Goal: Communication & Community: Ask a question

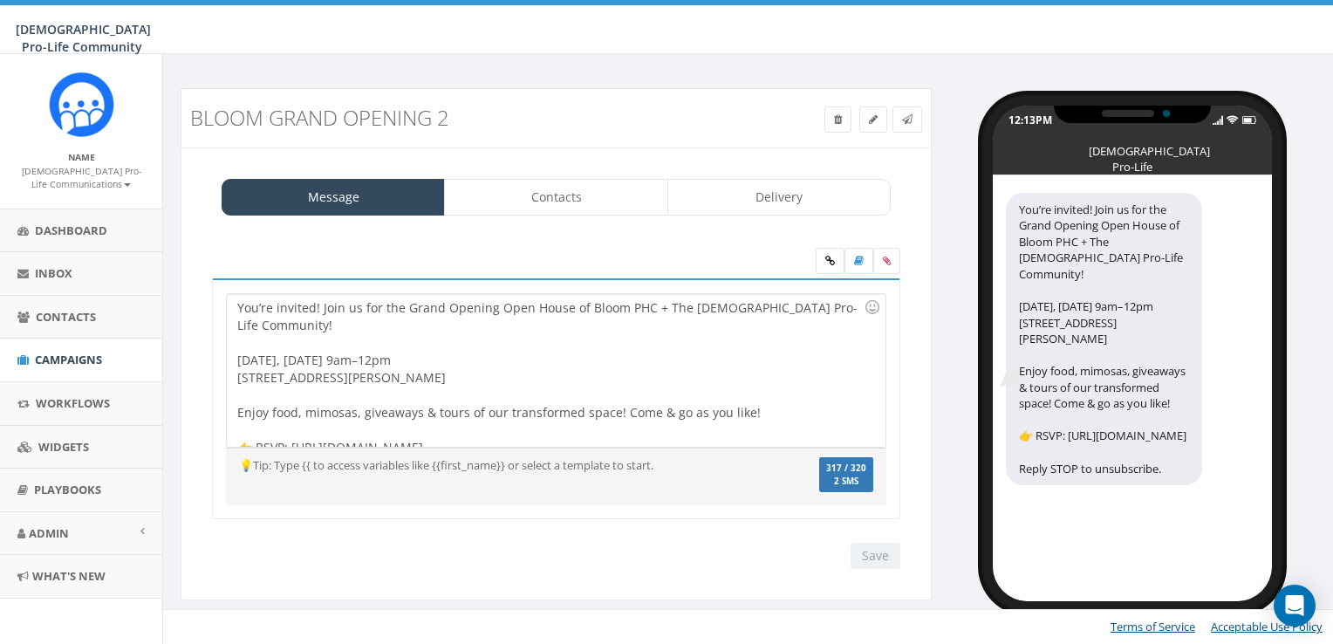
select select
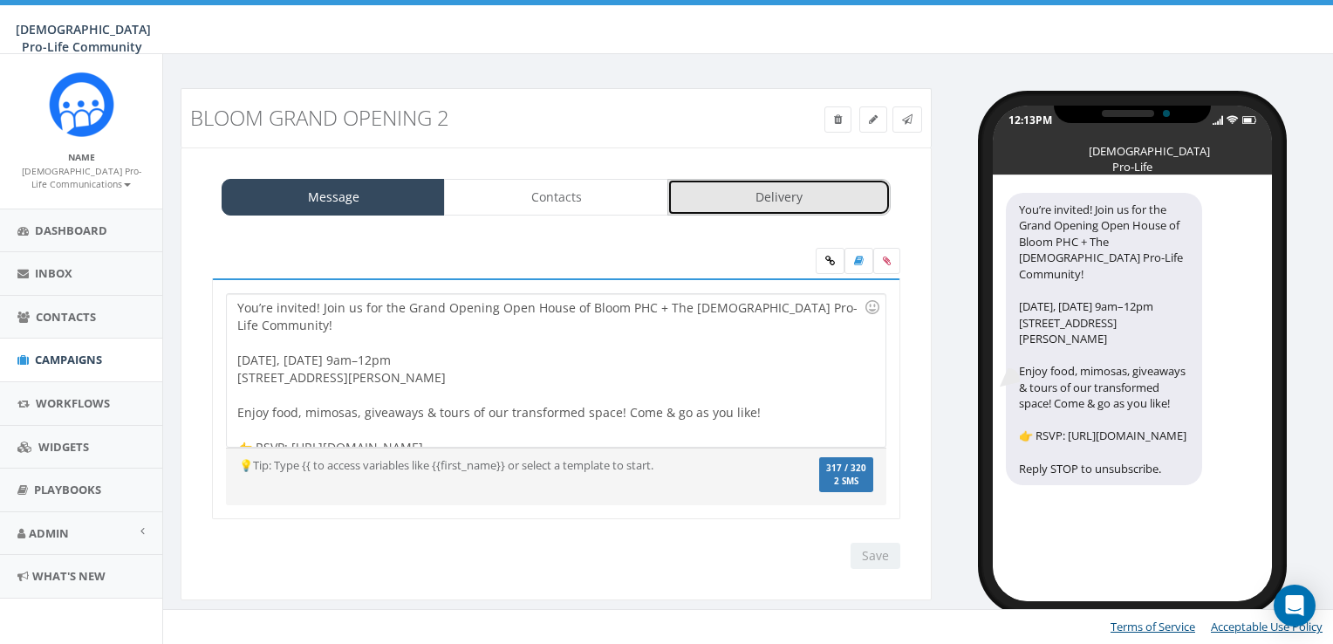
click at [751, 197] on link "Delivery" at bounding box center [778, 197] width 223 height 37
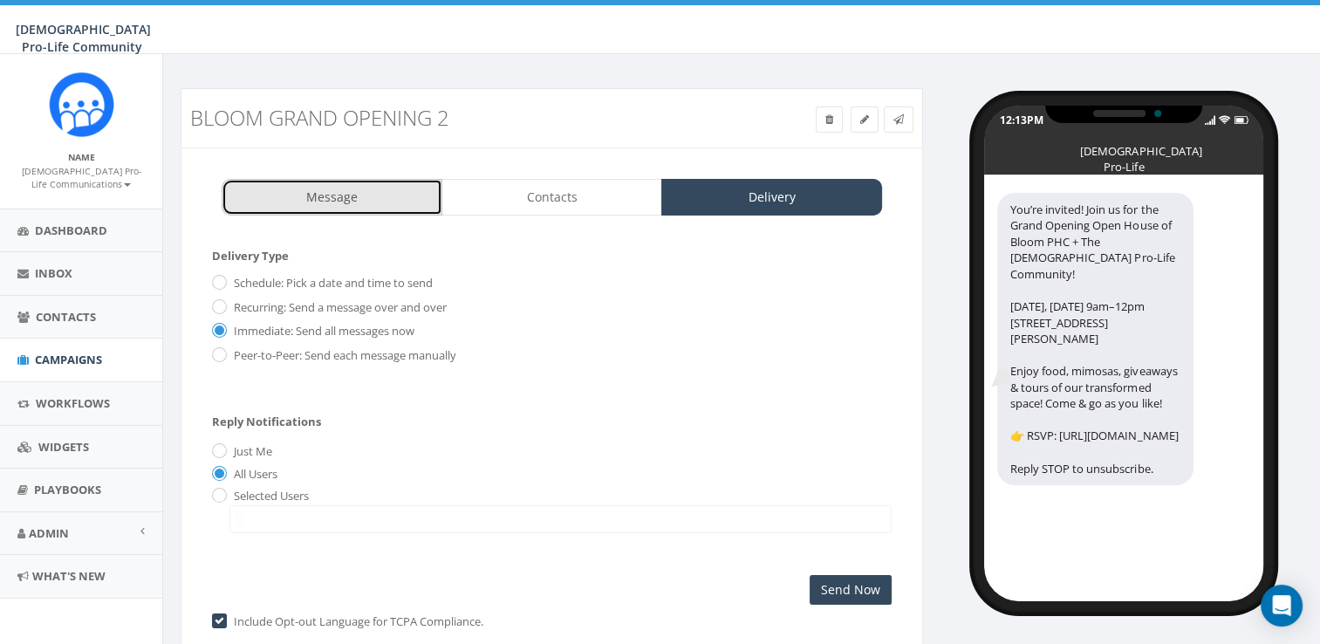
click at [371, 199] on link "Message" at bounding box center [332, 197] width 221 height 37
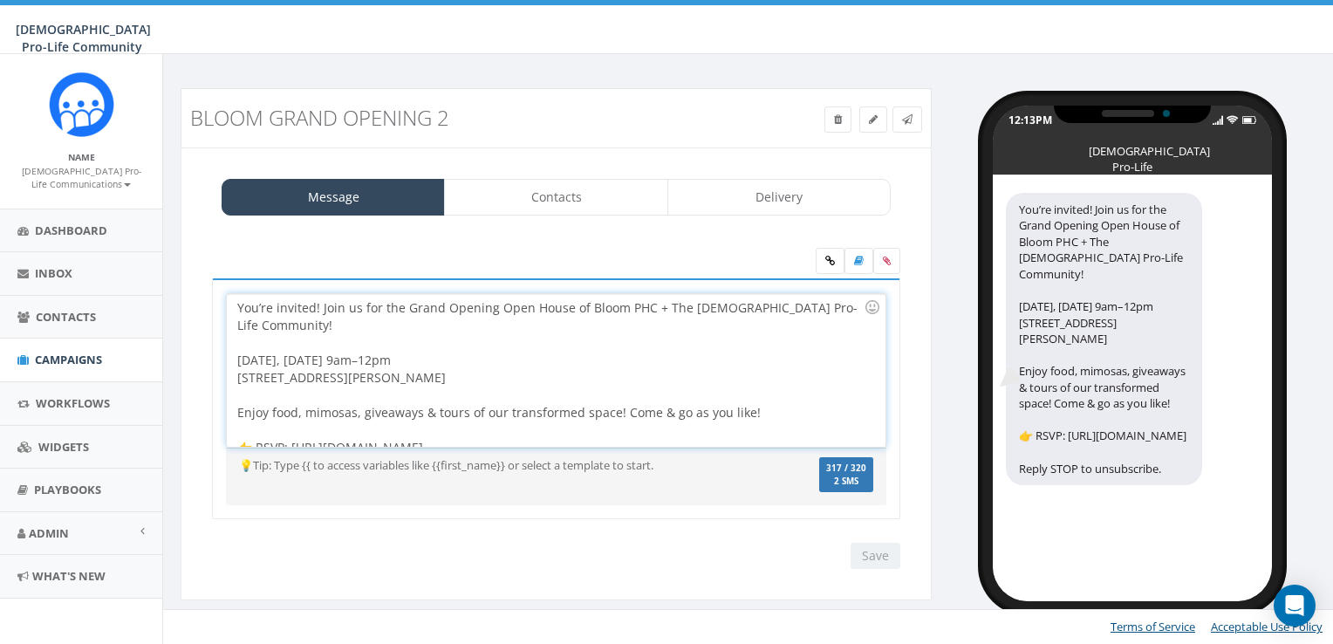
drag, startPoint x: 437, startPoint y: 426, endPoint x: 293, endPoint y: 432, distance: 144.1
click at [293, 432] on div "You’re invited! Join us for the Grand Opening Open House of Bloom PHC + The Cat…" at bounding box center [556, 370] width 658 height 153
copy div "ttps://conta.cc/42c6iCN"
click at [772, 175] on div "Message Contacts Delivery We’re excited to share that CPLC + Bloom Pregnancy He…" at bounding box center [556, 374] width 751 height 454
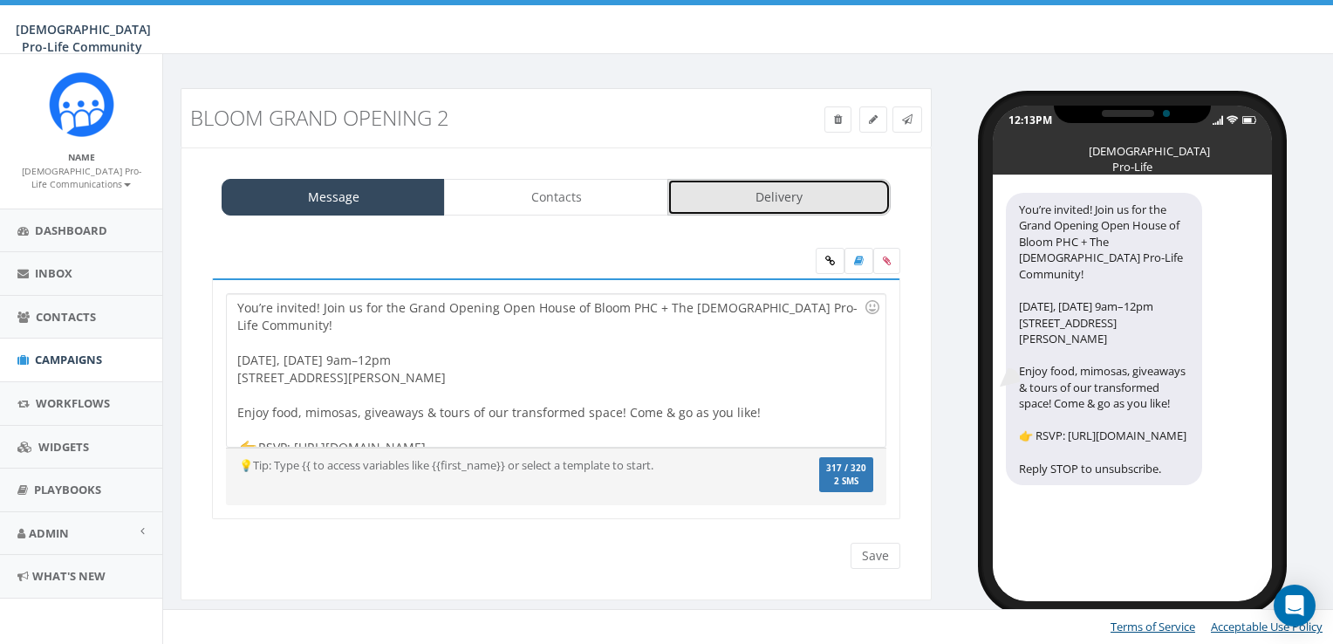
click at [778, 183] on link "Delivery" at bounding box center [778, 197] width 223 height 37
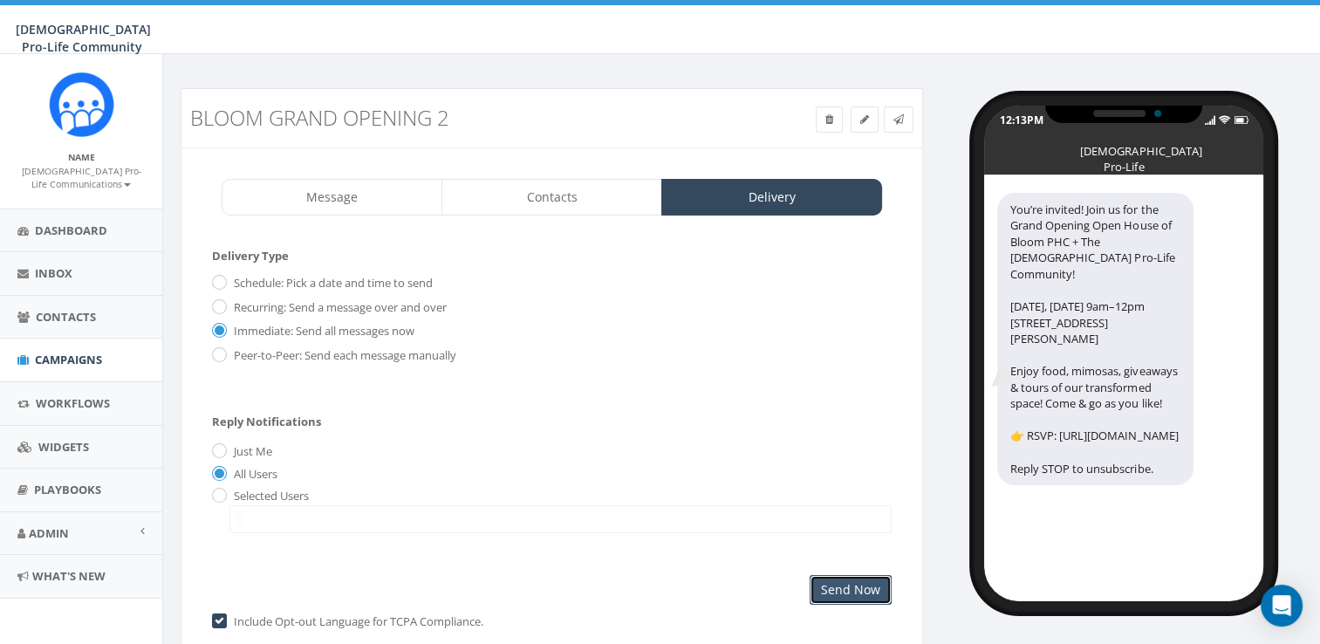
click at [836, 575] on input "Send Now" at bounding box center [851, 590] width 82 height 30
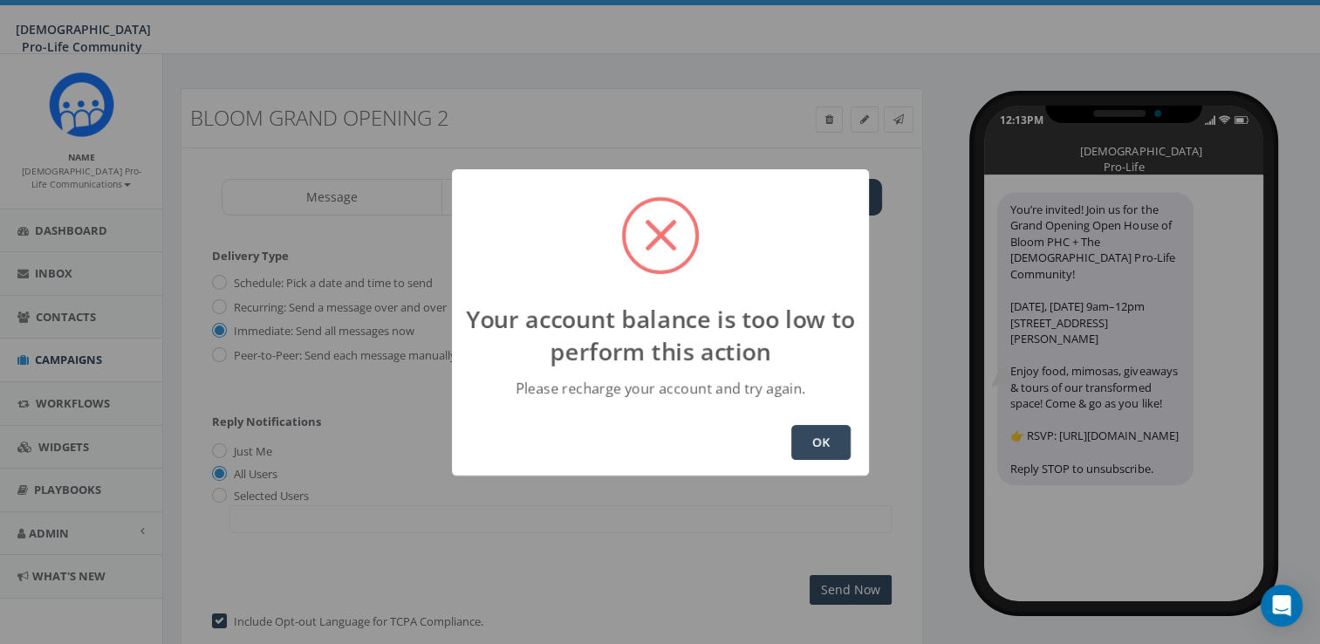
click at [842, 444] on button "OK" at bounding box center [820, 442] width 59 height 35
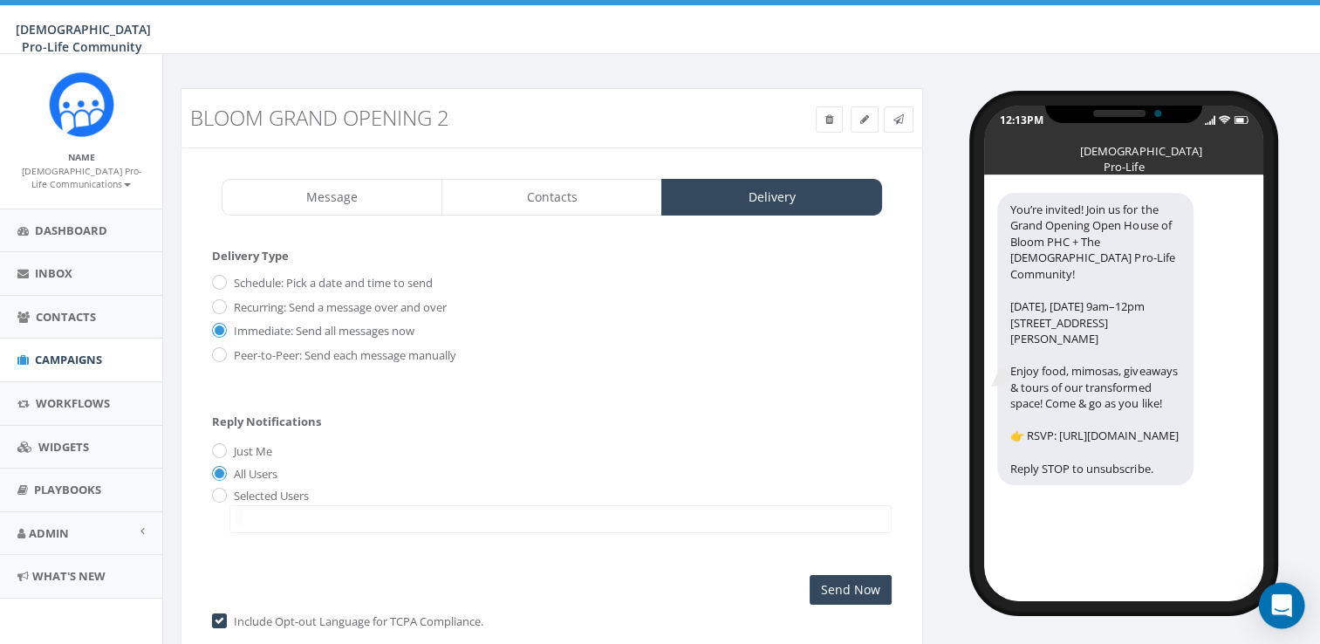
click at [1275, 610] on icon "Open Intercom Messenger" at bounding box center [1281, 605] width 23 height 23
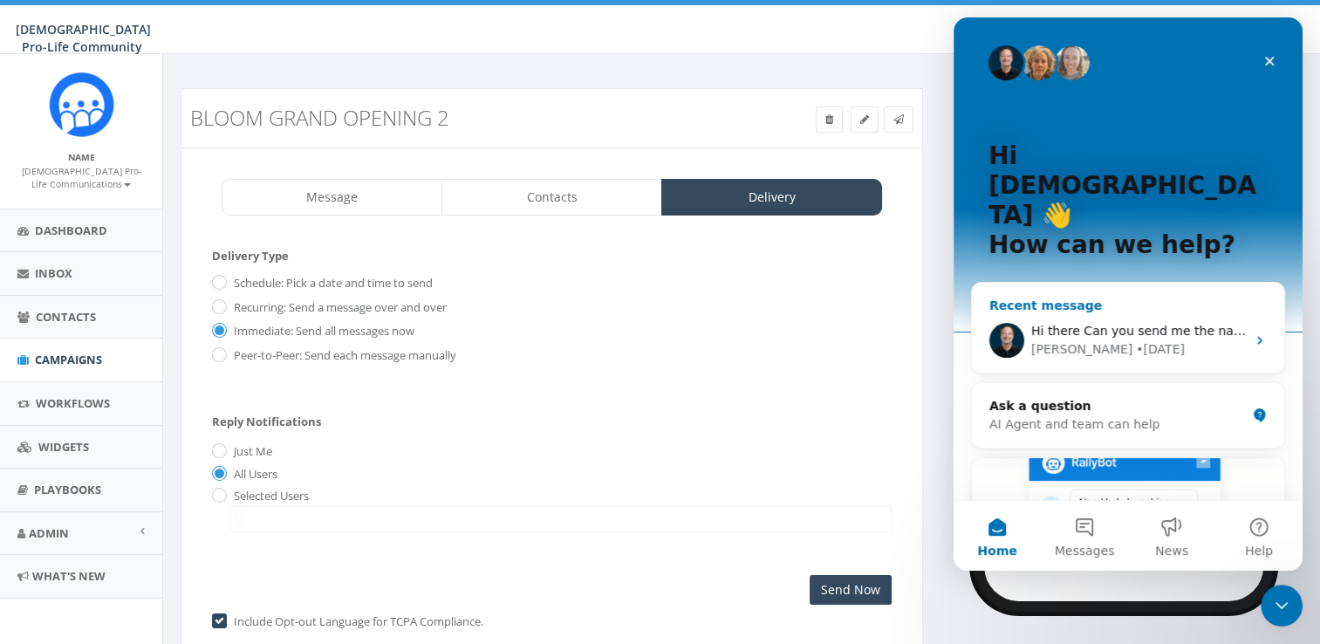
click at [1122, 308] on div "Hi there Can you send me the name of the campaign? Or perhaps the link/URL? If …" at bounding box center [1128, 340] width 312 height 65
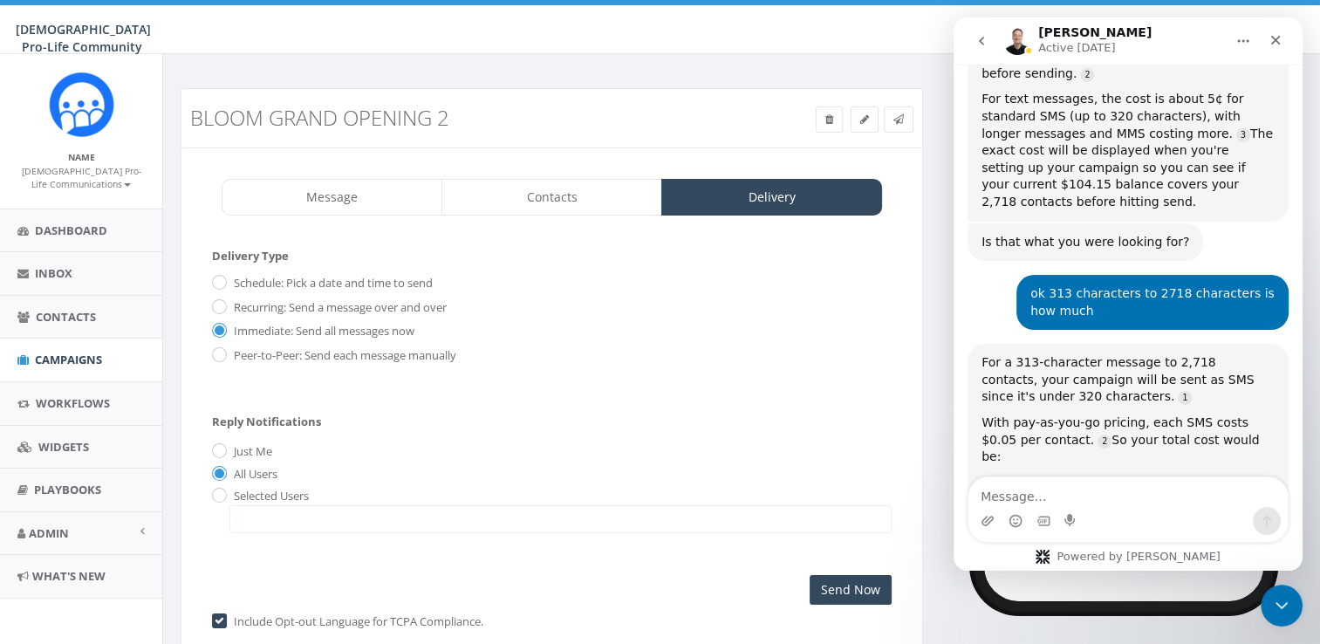
scroll to position [1678, 0]
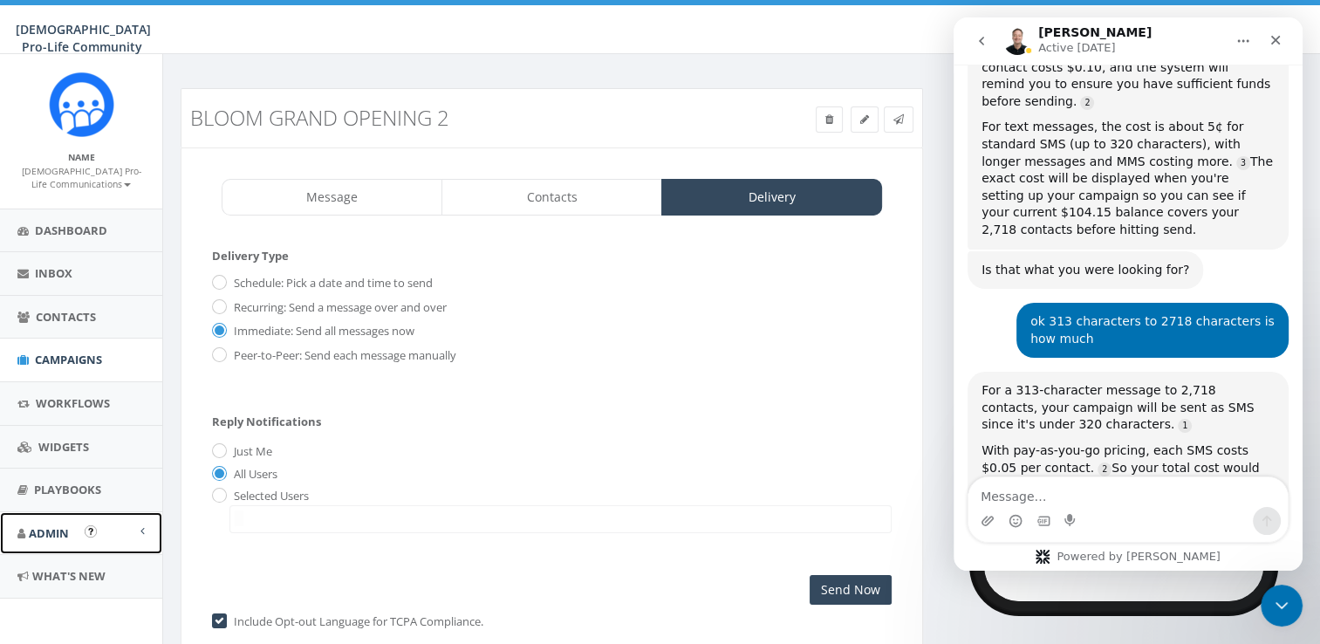
click at [76, 532] on link "Admin" at bounding box center [81, 533] width 162 height 43
click at [92, 566] on link "Account" at bounding box center [81, 572] width 162 height 34
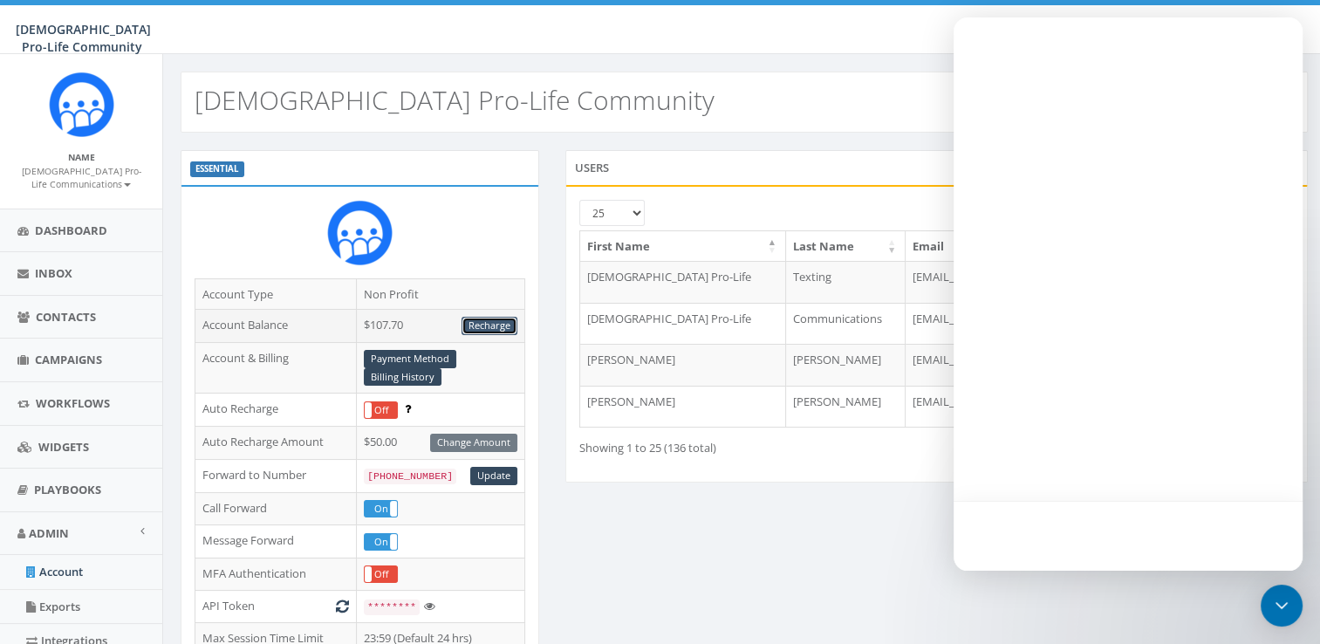
click at [499, 325] on link "Recharge" at bounding box center [489, 326] width 56 height 18
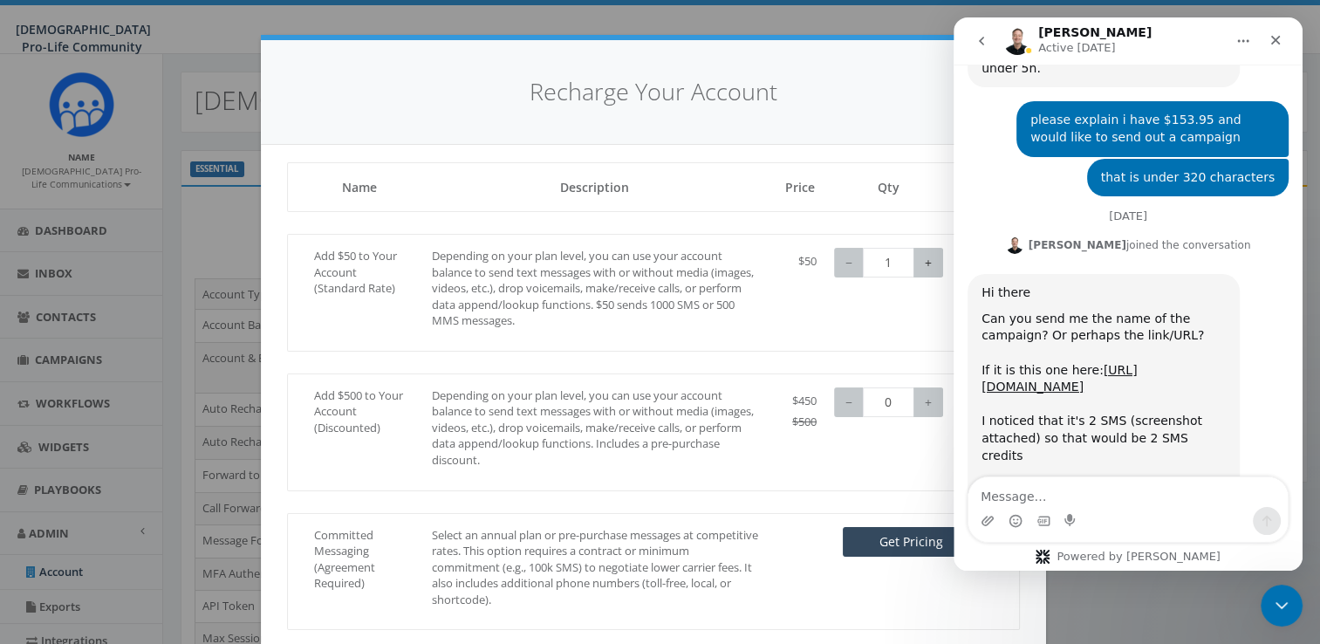
scroll to position [4947, 0]
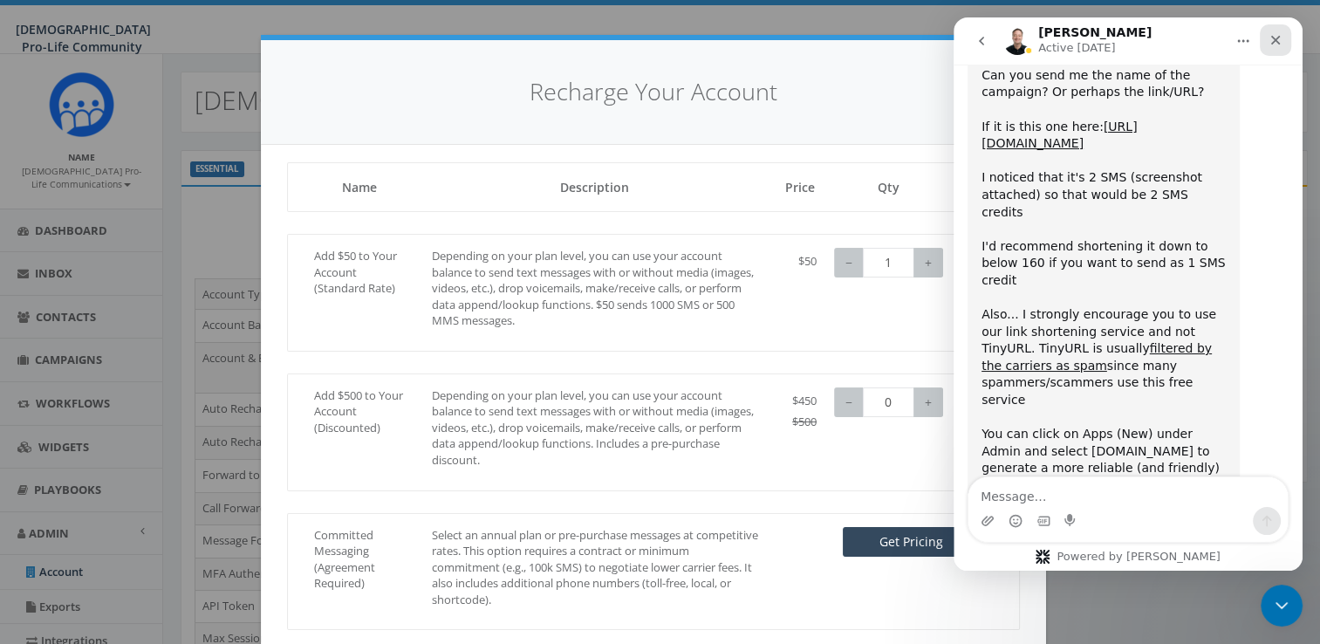
click at [1278, 38] on icon "Close" at bounding box center [1276, 41] width 10 height 10
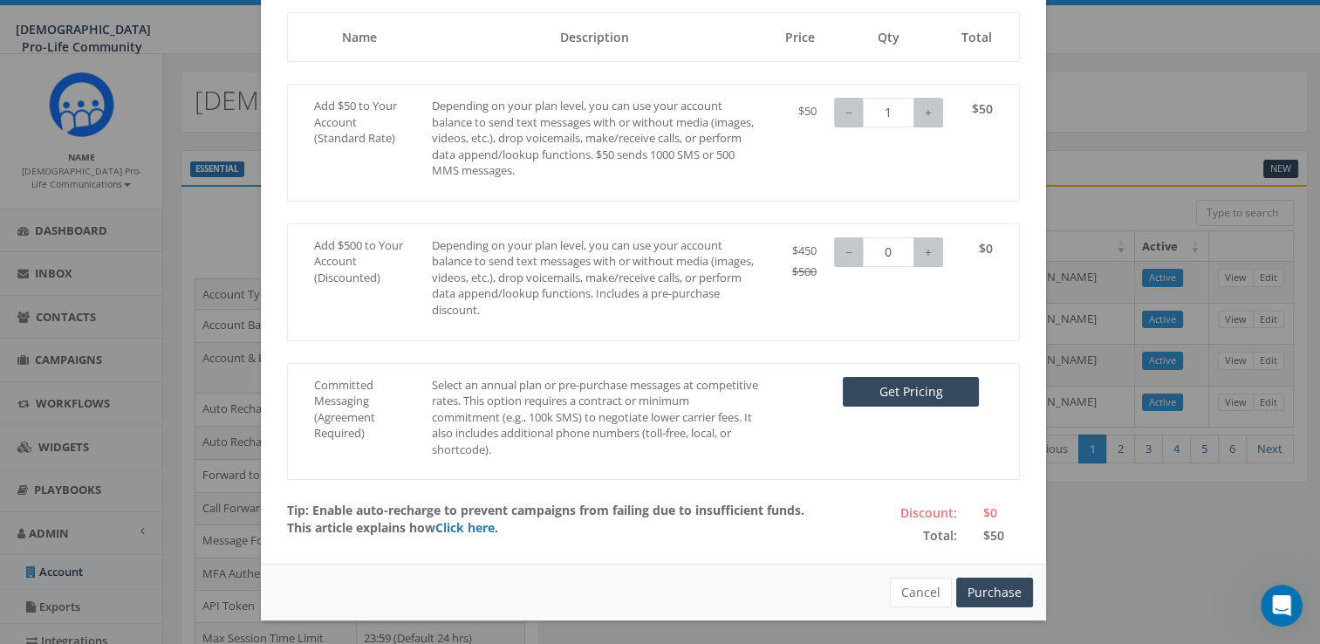
scroll to position [0, 0]
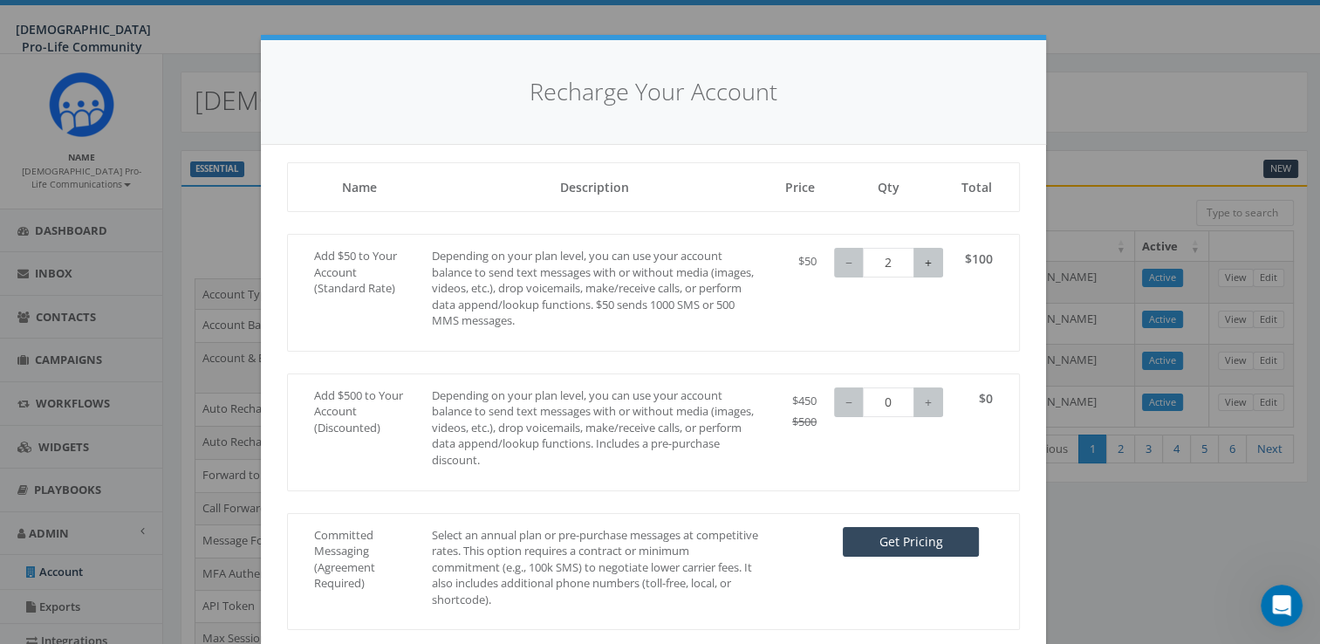
click at [913, 266] on button "+" at bounding box center [928, 263] width 30 height 30
type input "1"
click at [834, 263] on button "−" at bounding box center [849, 263] width 30 height 30
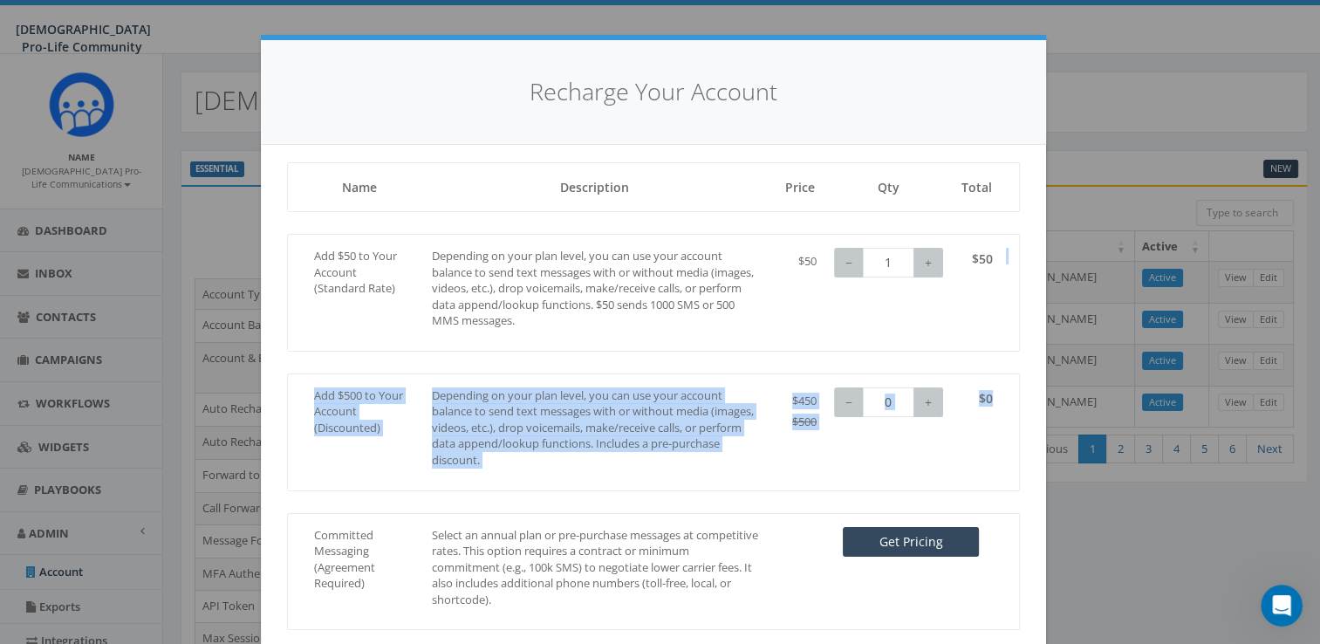
drag, startPoint x: 1307, startPoint y: 275, endPoint x: 1305, endPoint y: 439, distance: 164.0
click at [1305, 439] on div "Recharge Your Account Loading, please wait... Name Description Price Qty Total …" at bounding box center [660, 322] width 1320 height 644
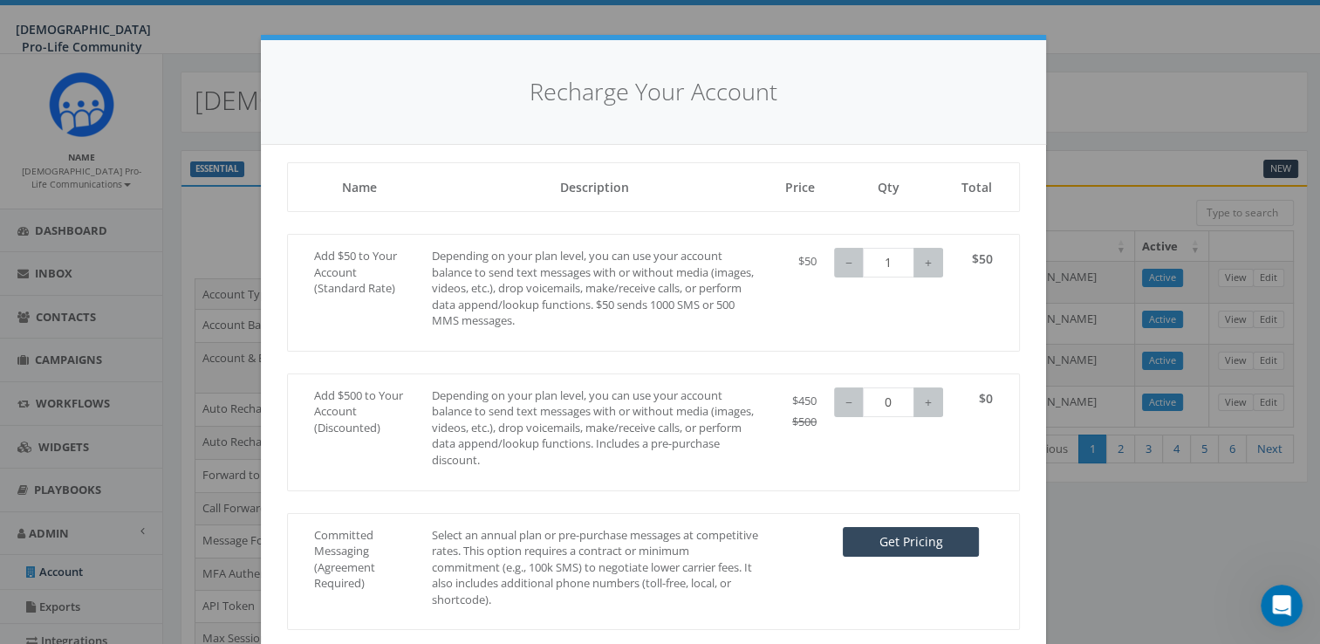
click at [749, 324] on p "Depending on your plan level, you can use your account balance to send text mes…" at bounding box center [595, 288] width 326 height 81
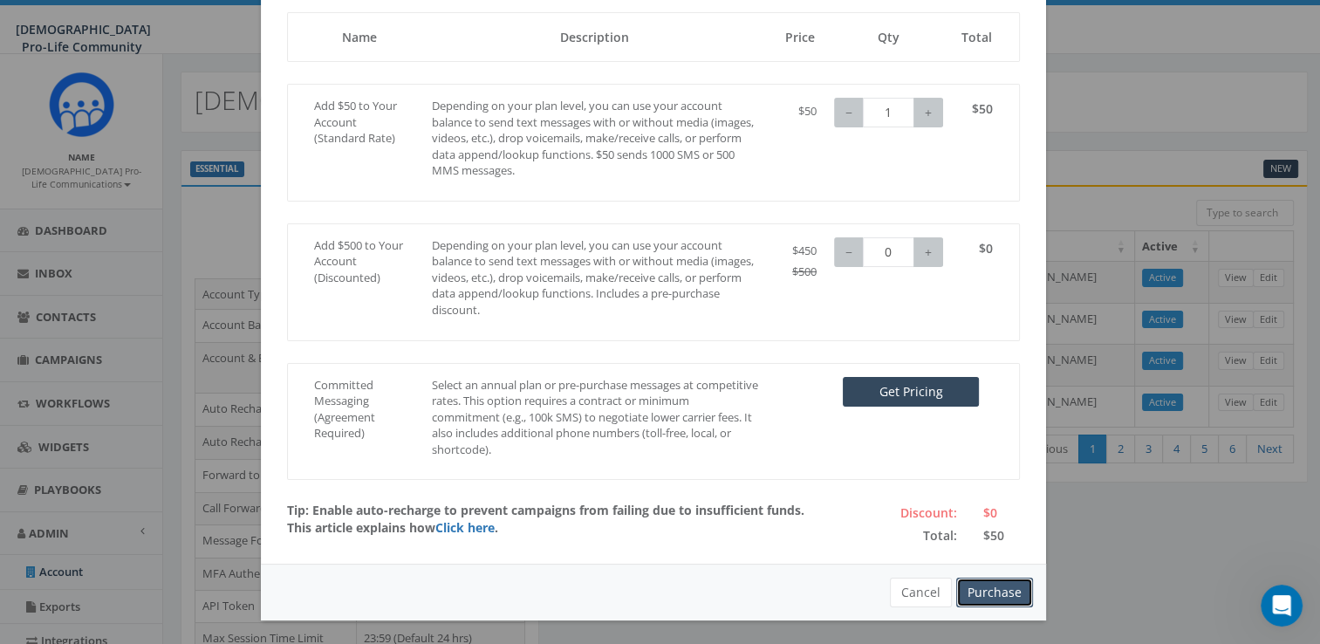
click at [1007, 585] on button "Purchase" at bounding box center [994, 593] width 77 height 30
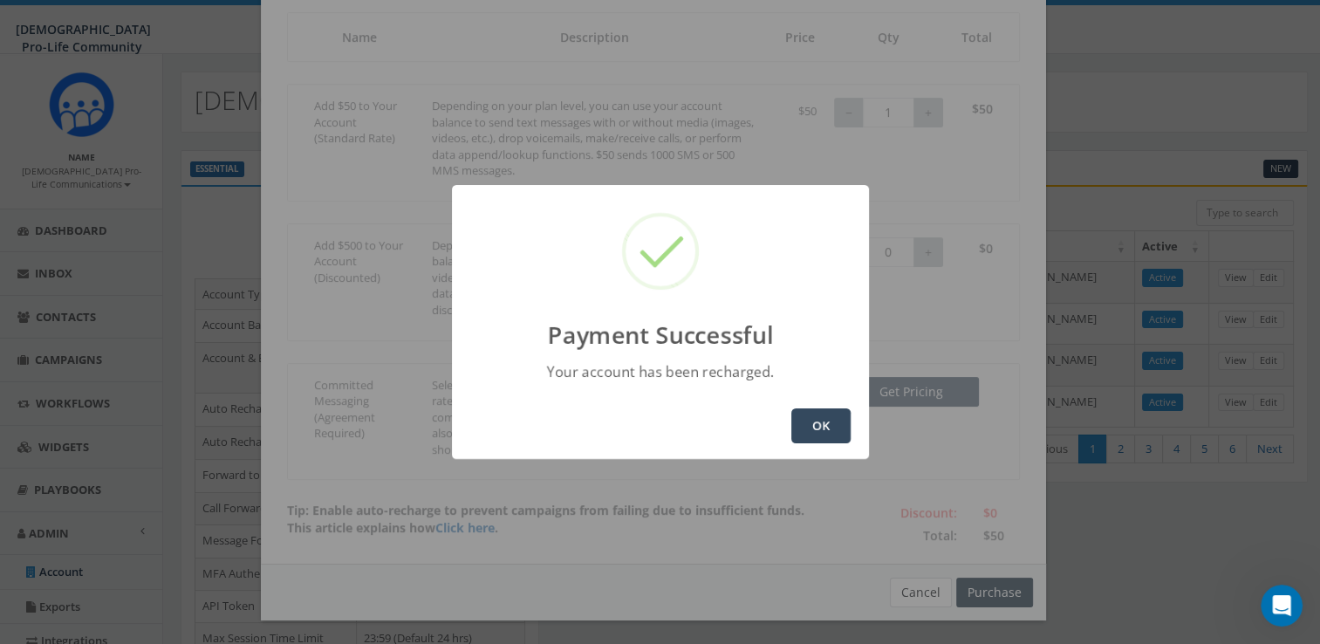
click at [842, 427] on button "OK" at bounding box center [820, 425] width 59 height 35
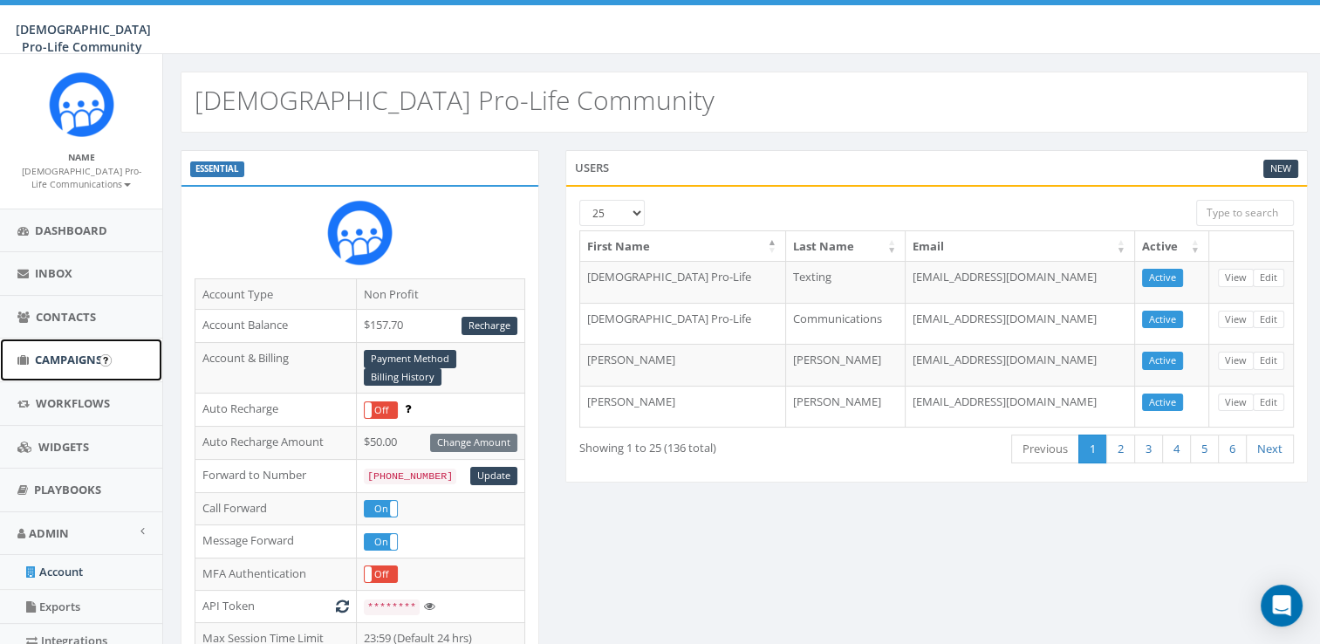
click at [57, 358] on span "Campaigns" at bounding box center [68, 360] width 67 height 16
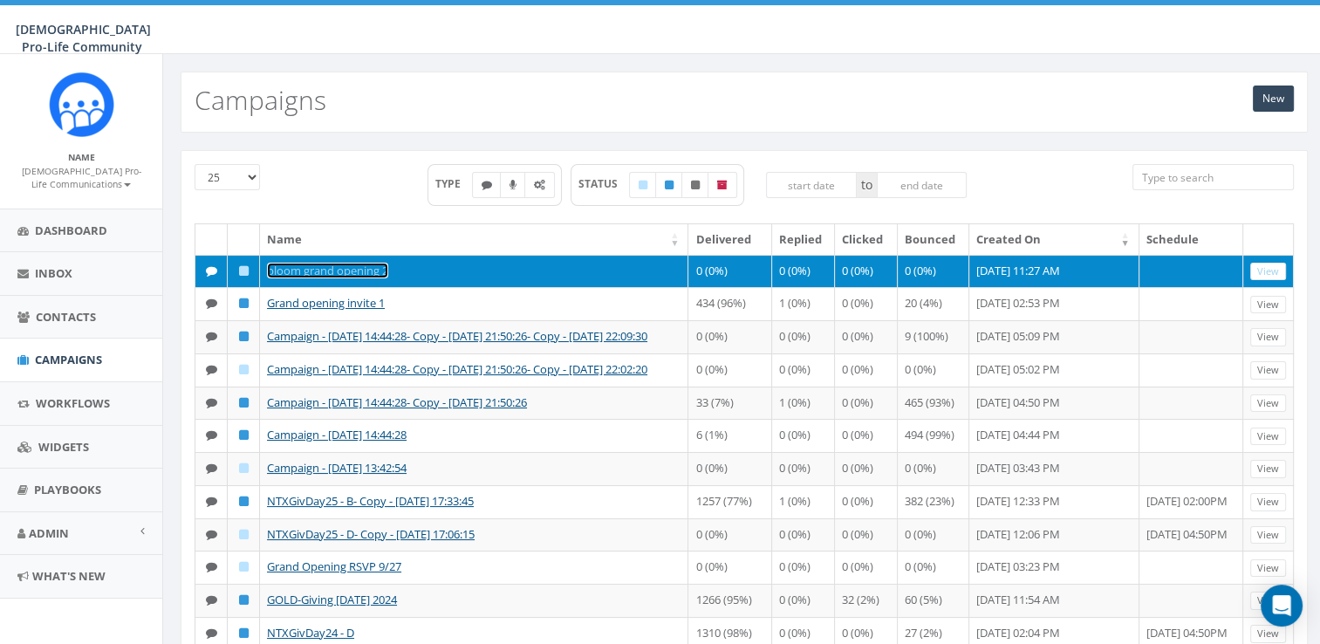
click at [365, 271] on link "bloom grand opening 2" at bounding box center [327, 271] width 121 height 16
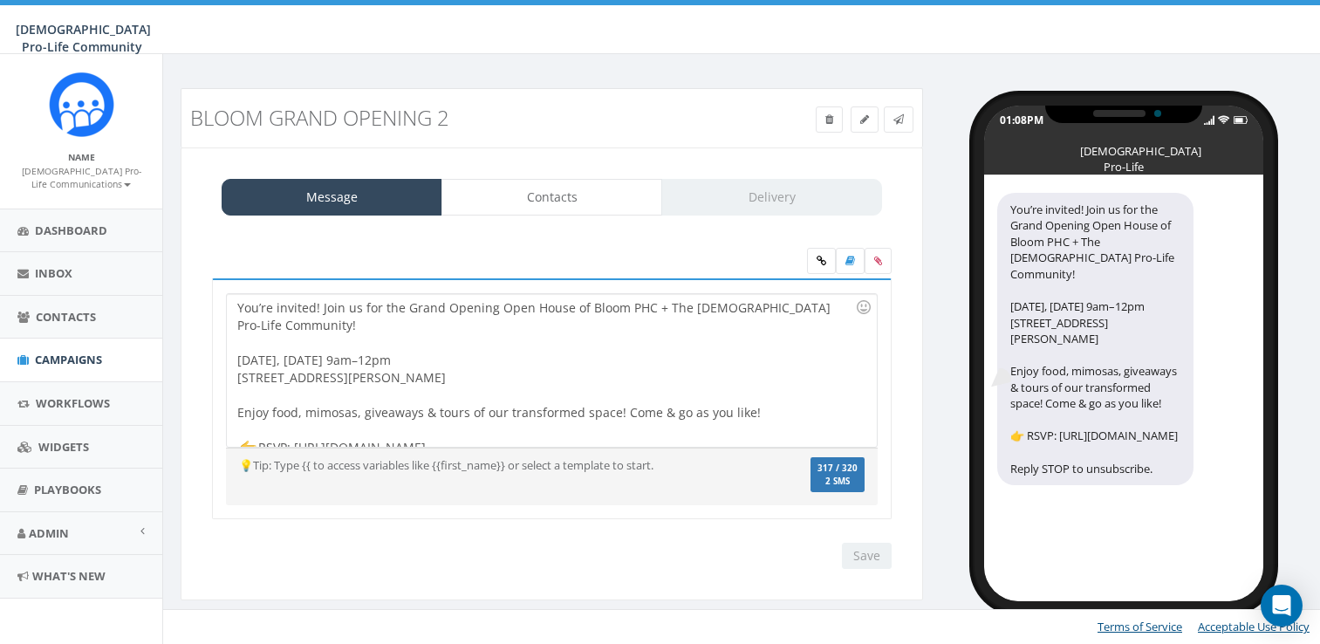
select select
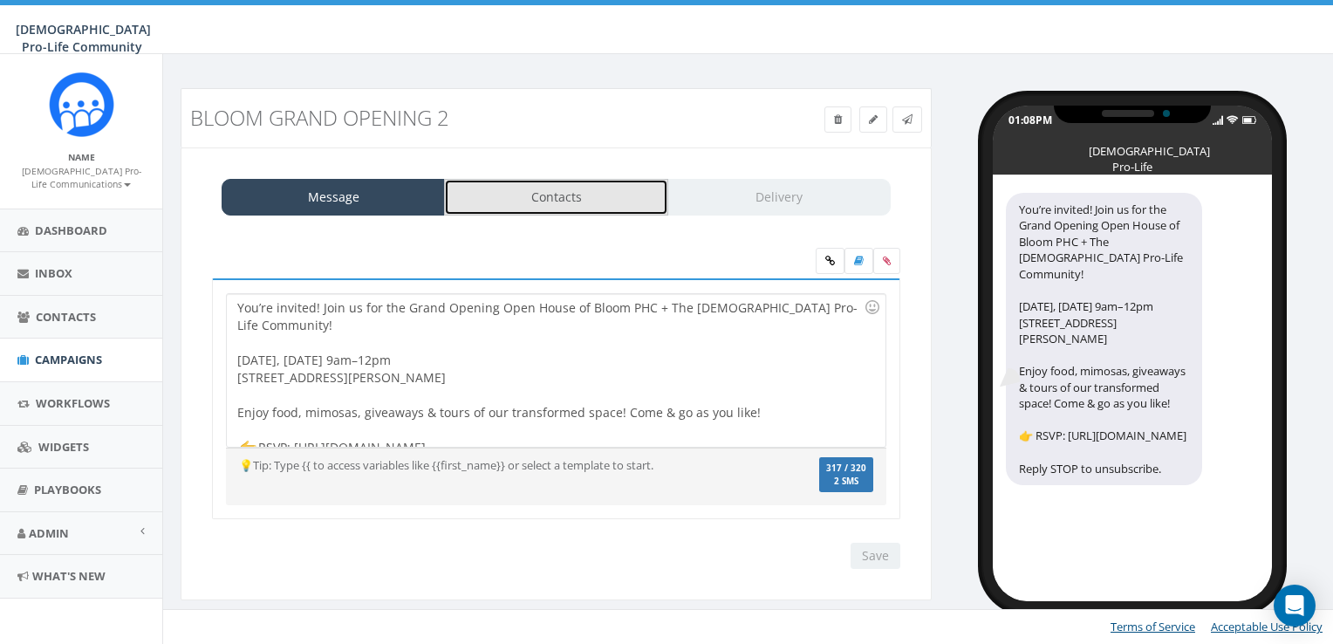
click at [593, 201] on link "Contacts" at bounding box center [555, 197] width 223 height 37
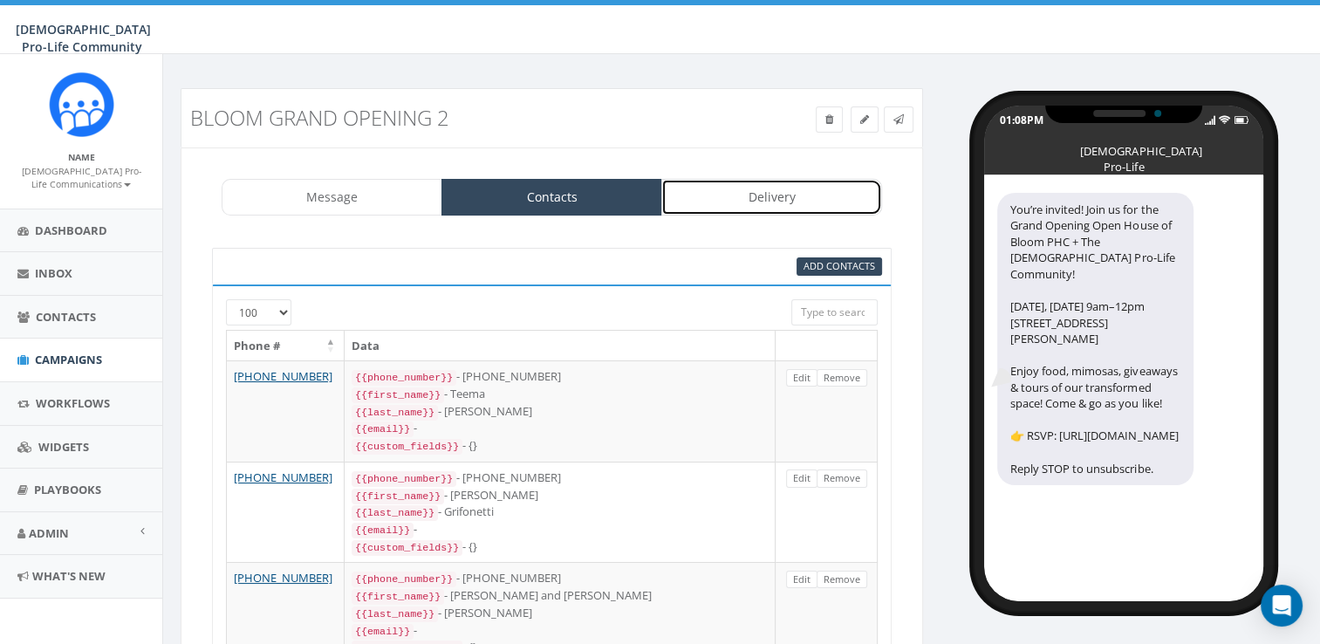
click at [721, 196] on link "Delivery" at bounding box center [771, 197] width 221 height 37
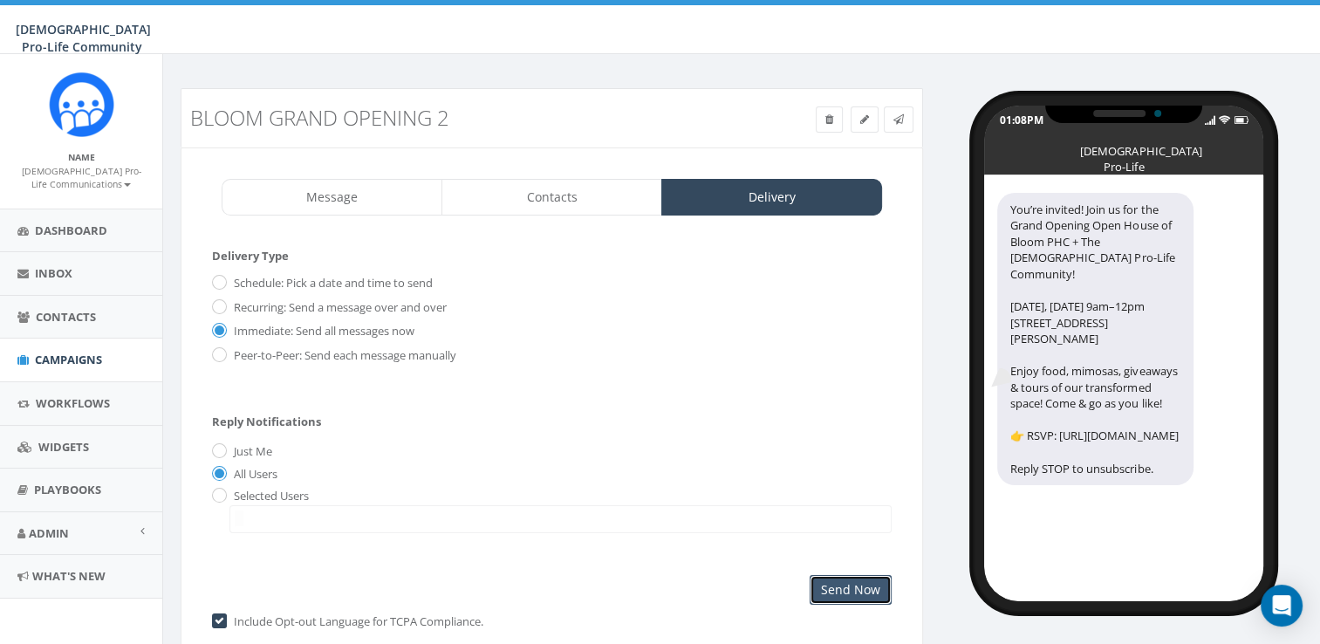
click at [879, 577] on input "Send Now" at bounding box center [851, 590] width 82 height 30
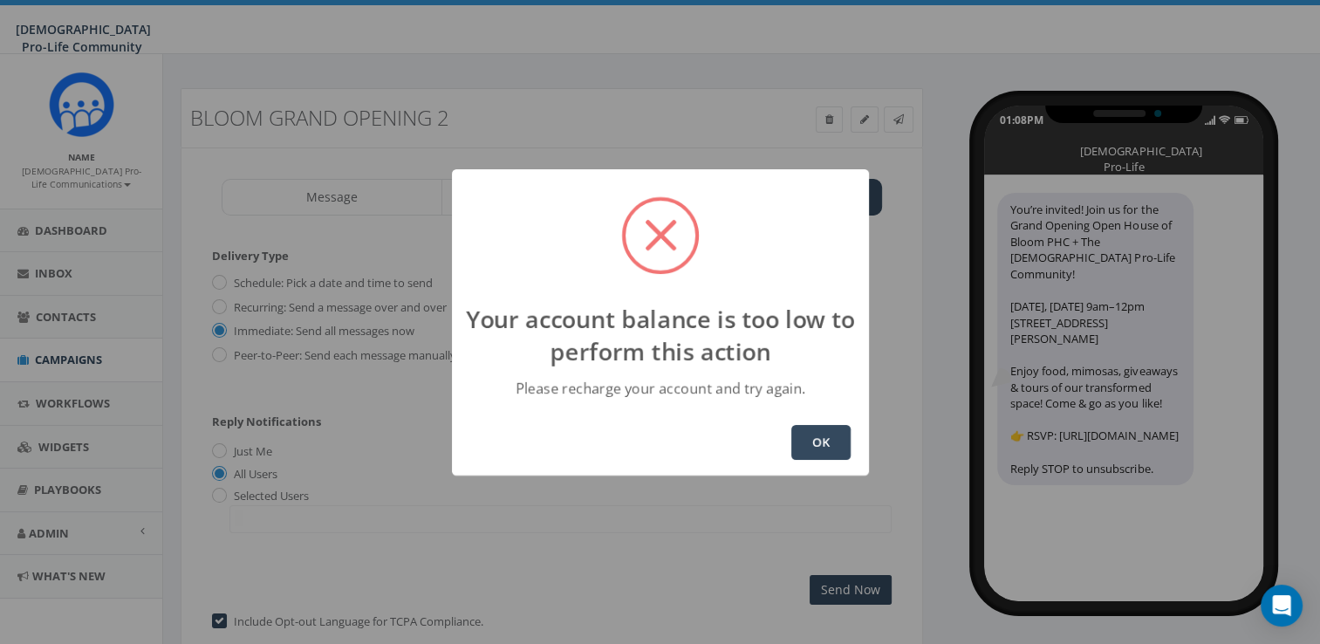
click at [826, 443] on button "OK" at bounding box center [820, 442] width 59 height 35
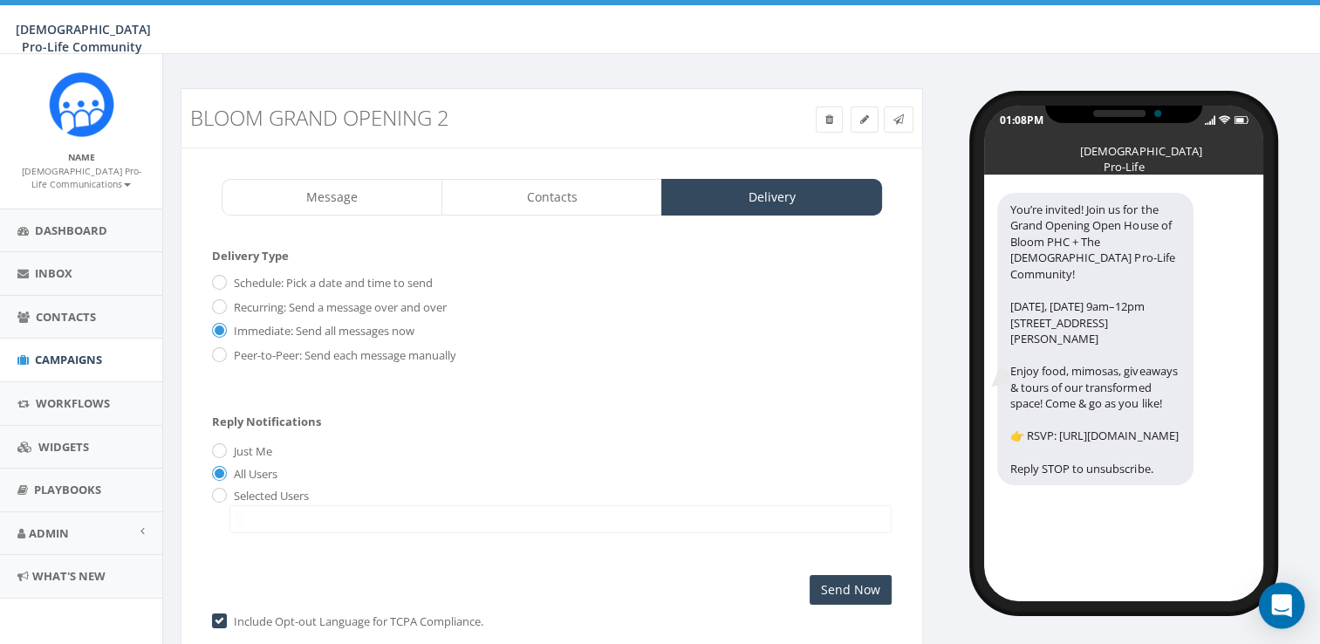
click at [1285, 627] on body "[DEMOGRAPHIC_DATA] Pro-Life Community [DEMOGRAPHIC_DATA] Pro-Life Community Pro…" at bounding box center [660, 322] width 1320 height 644
click at [1278, 616] on div "Open Intercom Messenger" at bounding box center [1282, 606] width 46 height 46
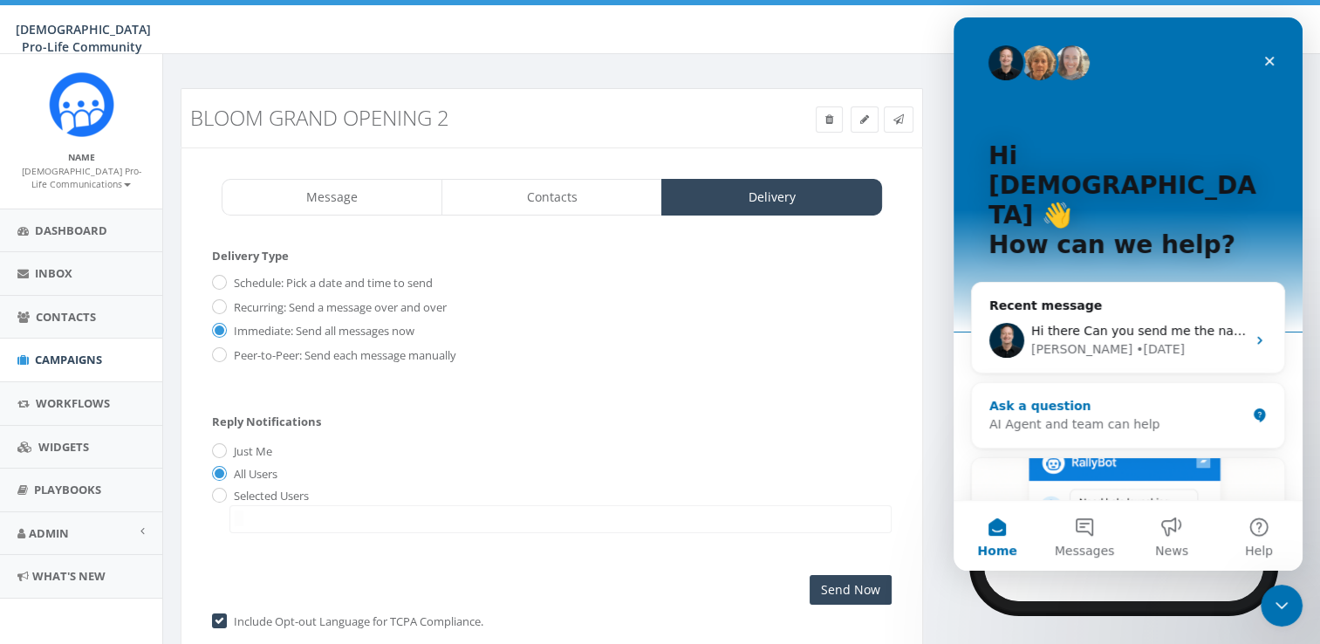
click at [1097, 415] on div "AI Agent and team can help" at bounding box center [1117, 424] width 256 height 18
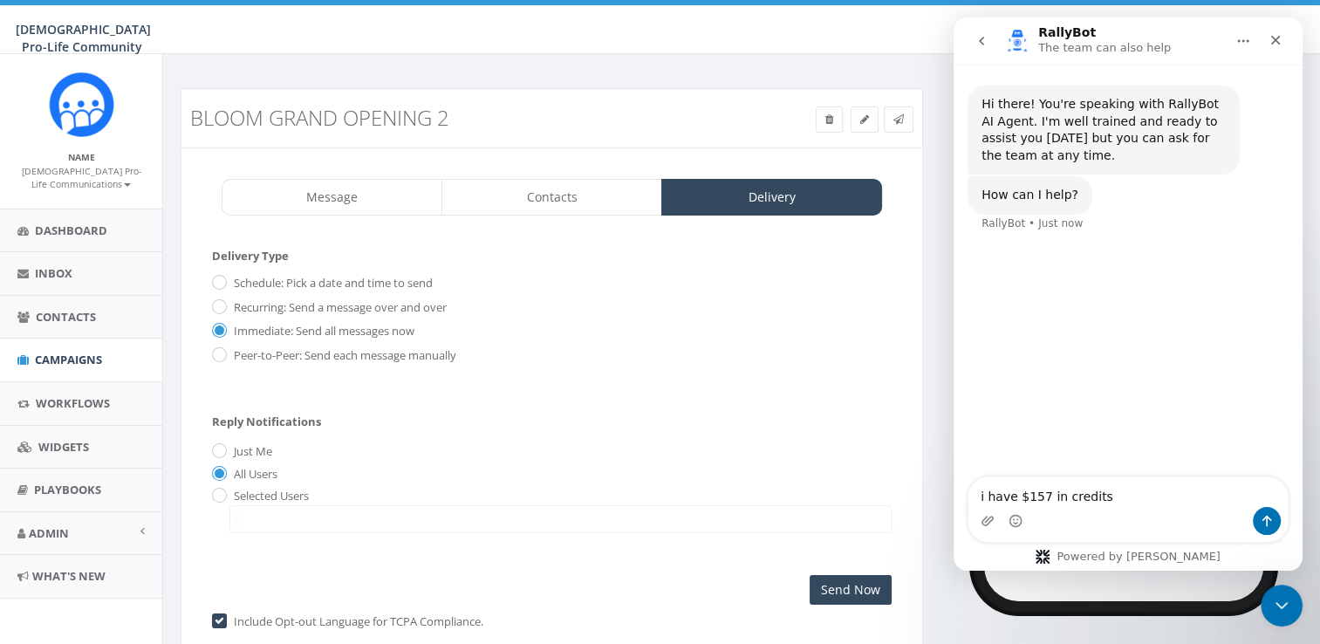
click at [383, 215] on div "Message Contacts Delivery You’re invited! Join us for the Grand Opening Open Ho…" at bounding box center [552, 419] width 742 height 545
click at [381, 209] on link "Message" at bounding box center [332, 197] width 221 height 37
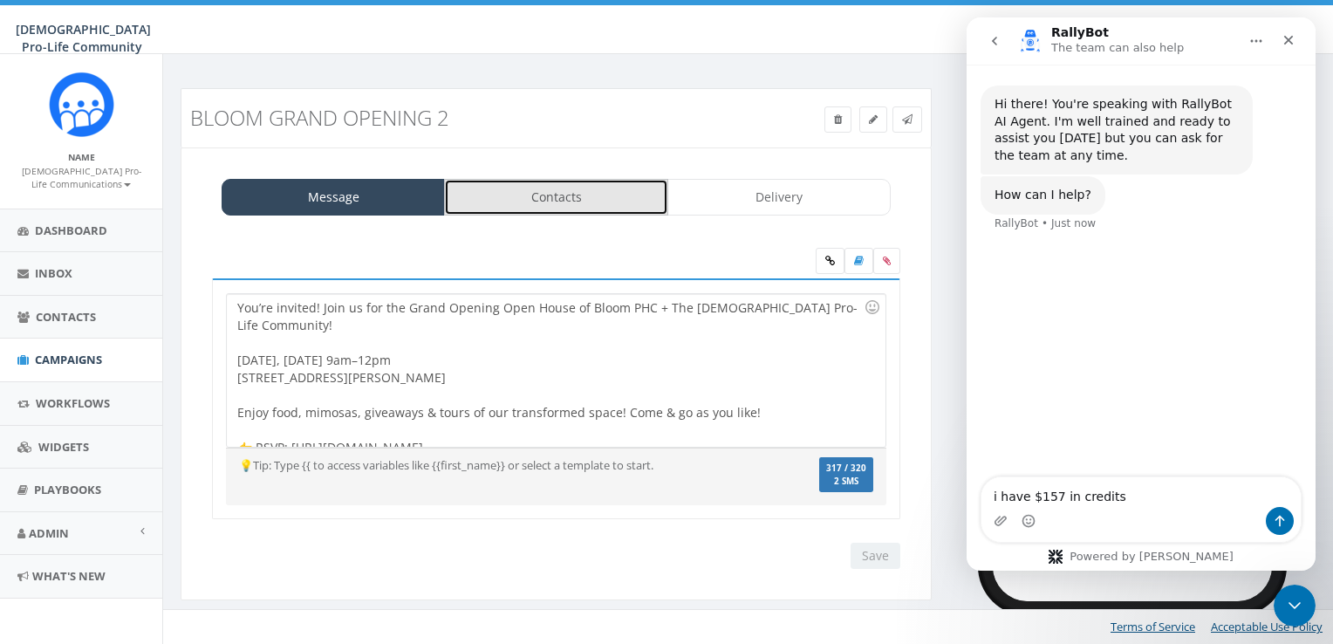
click at [611, 200] on link "Contacts" at bounding box center [555, 197] width 223 height 37
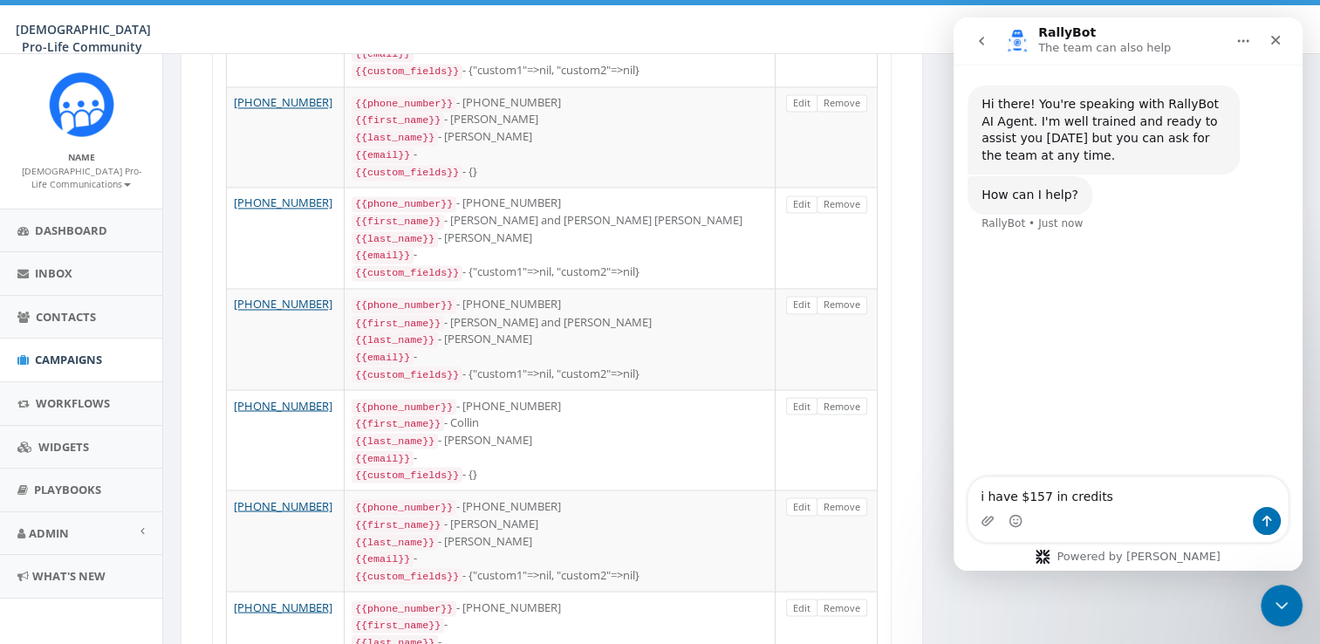
scroll to position [10037, 0]
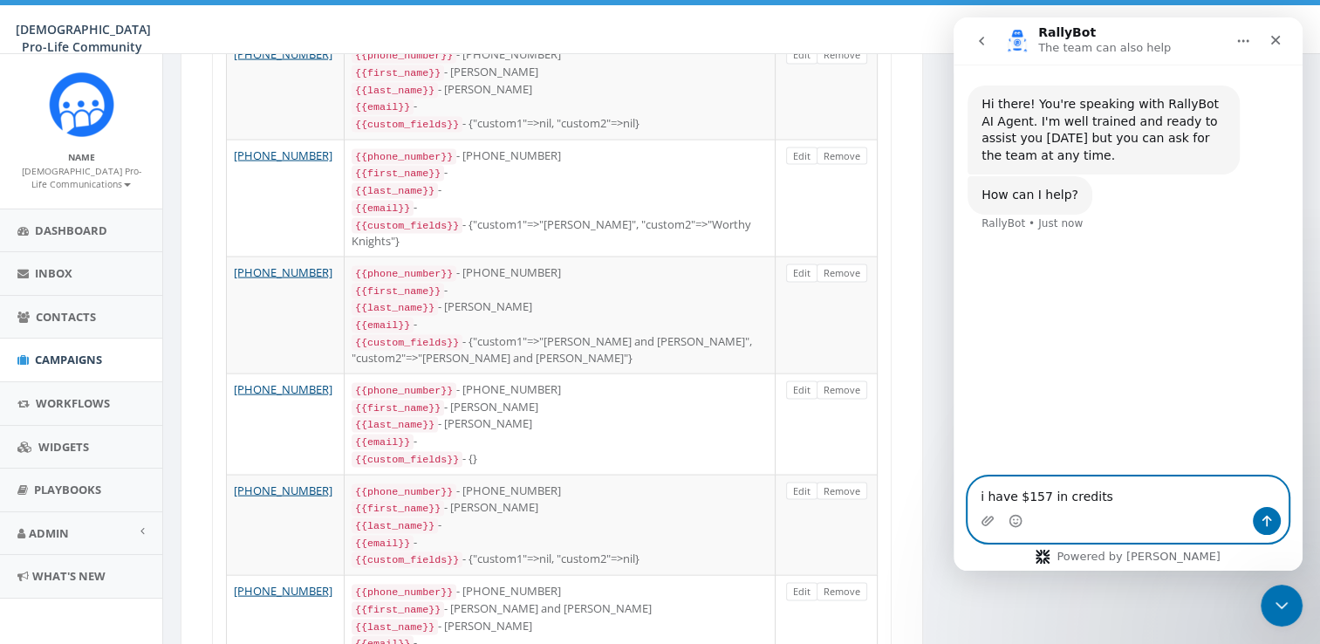
click at [1114, 500] on textarea "i have $157 in credits" at bounding box center [1127, 492] width 319 height 30
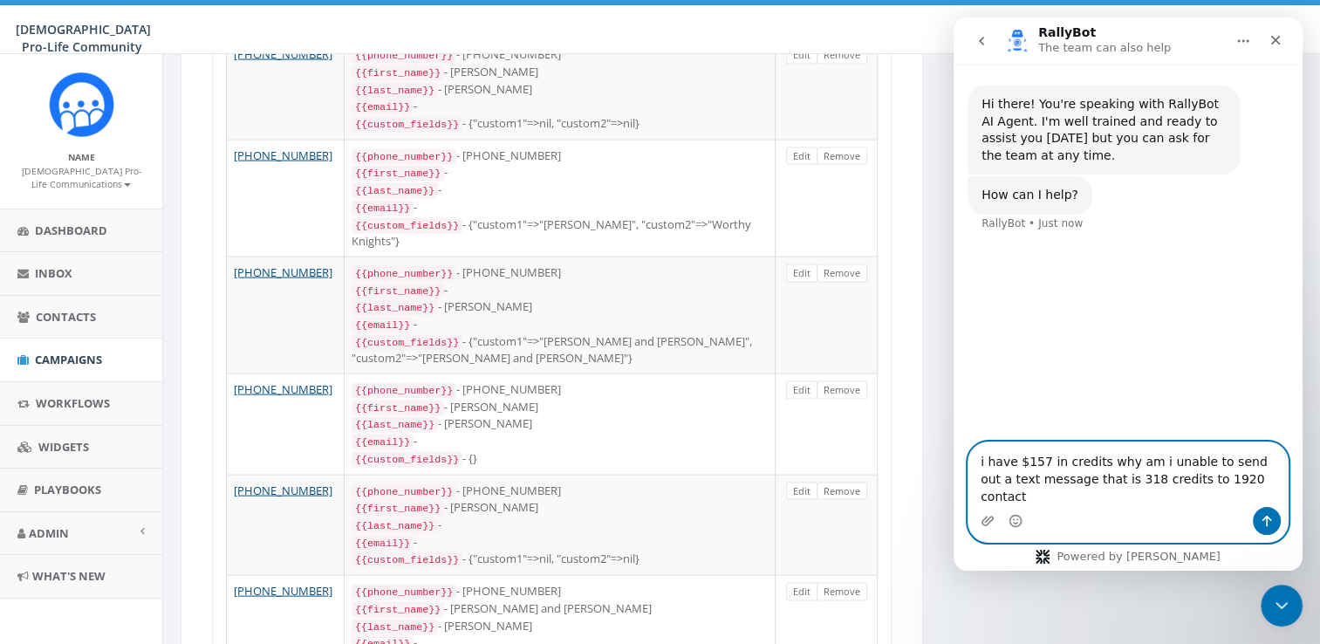
type textarea "i have $157 in credits why am i unable to send out a text message that is 318 c…"
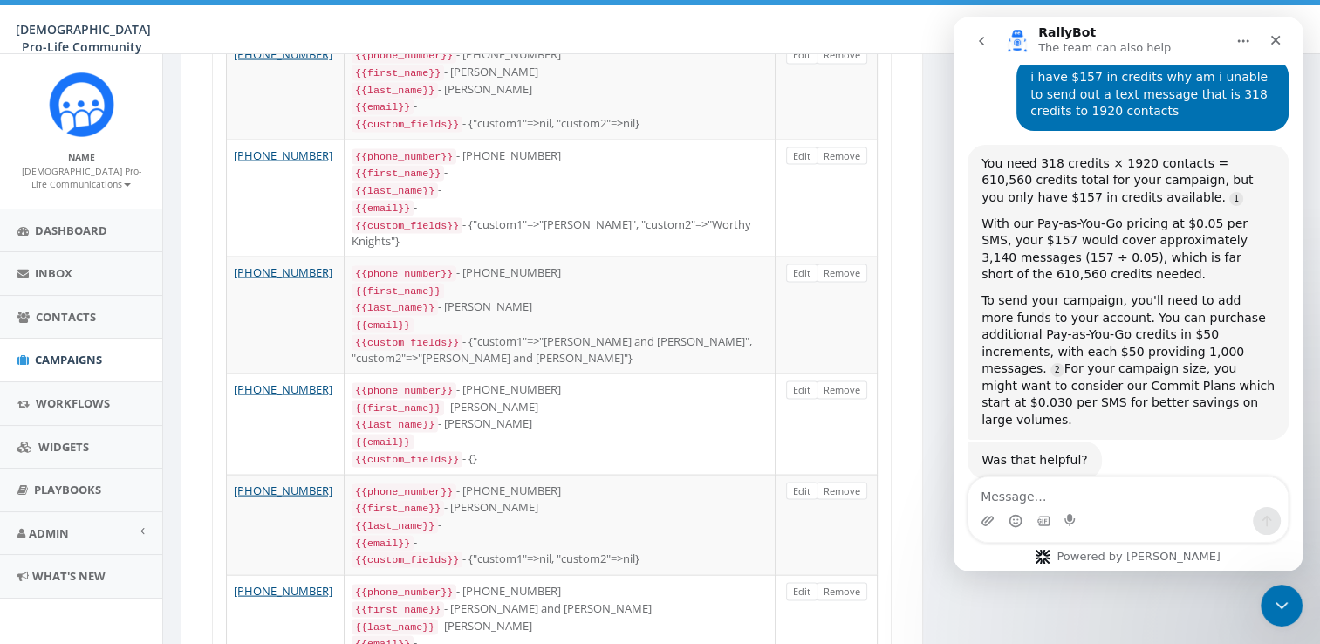
scroll to position [191, 0]
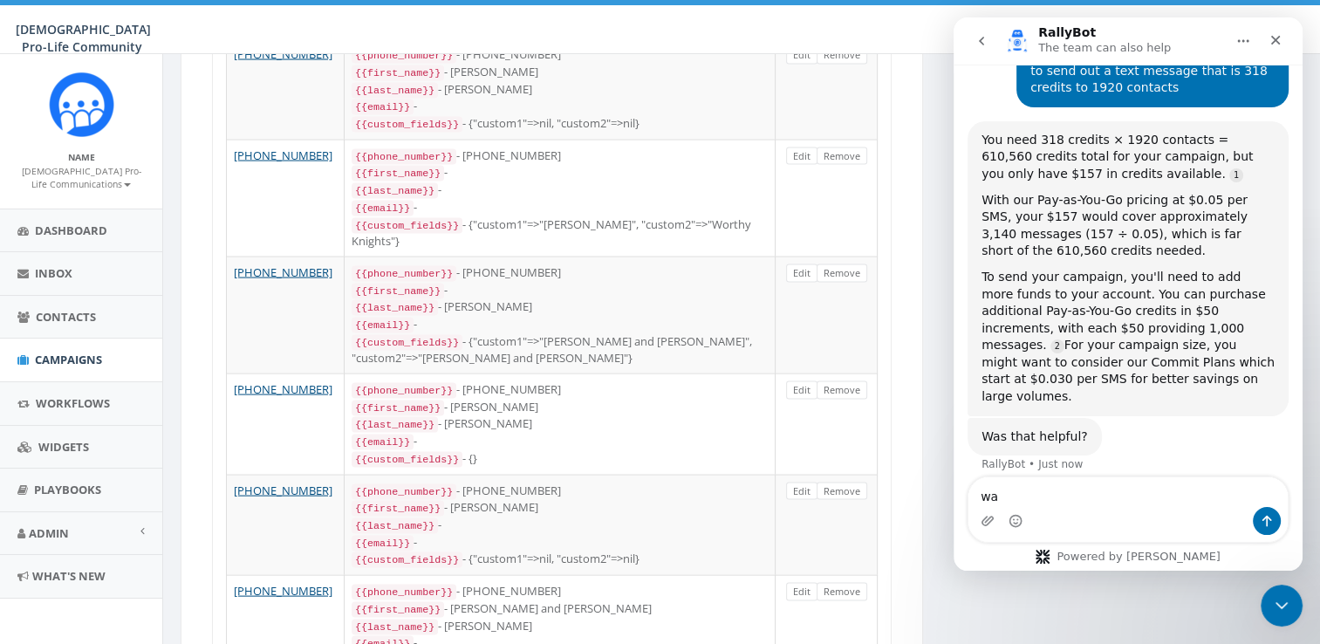
type textarea "w"
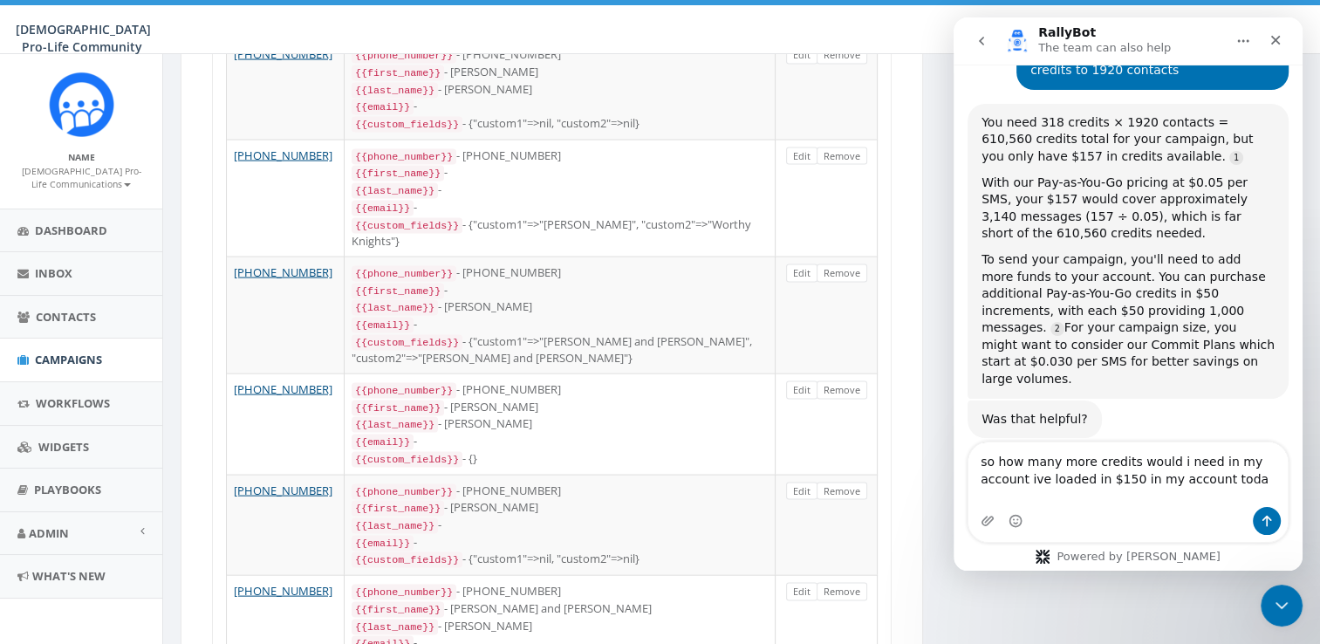
type textarea "so how many more credits would i need in my account ive loaded in $150 in my ac…"
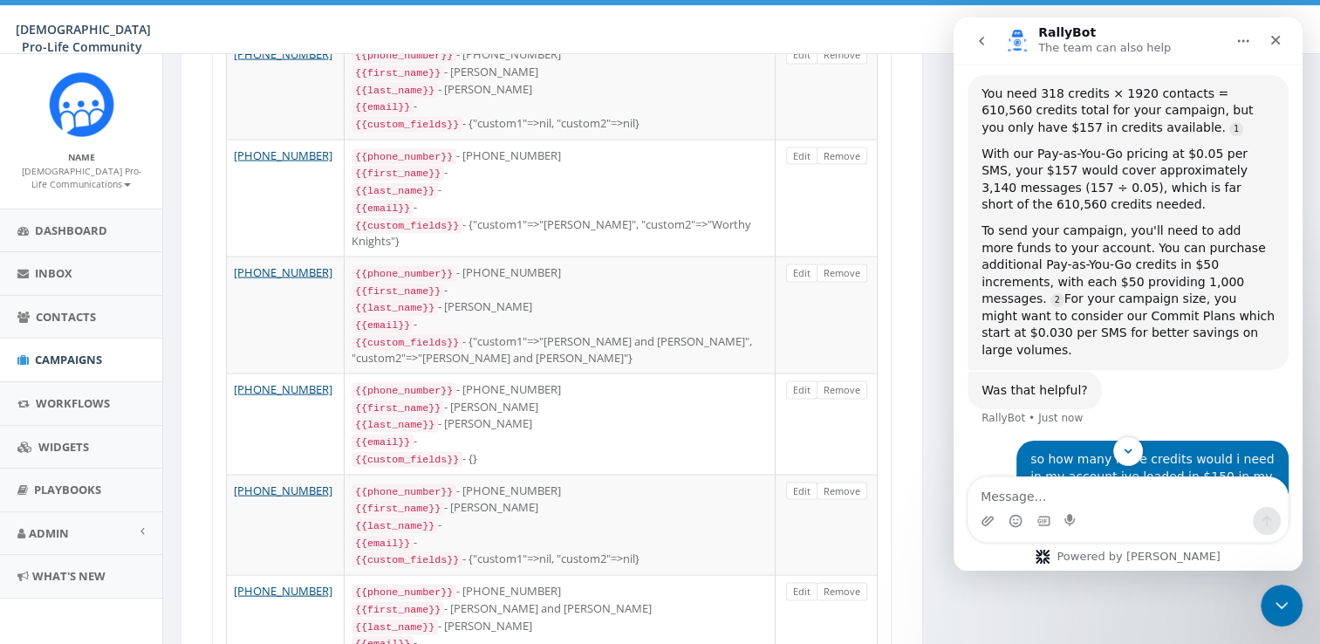
scroll to position [239, 0]
click at [1118, 441] on button "Scroll to bottom" at bounding box center [1127, 450] width 32 height 32
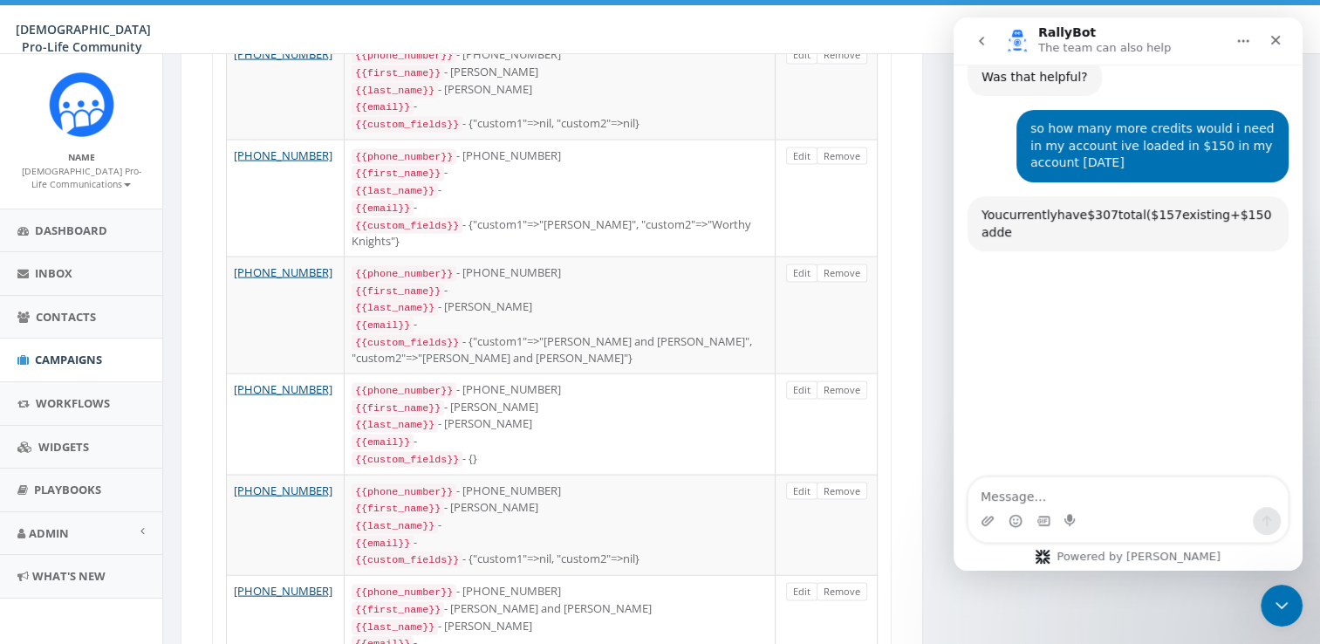
scroll to position [586, 0]
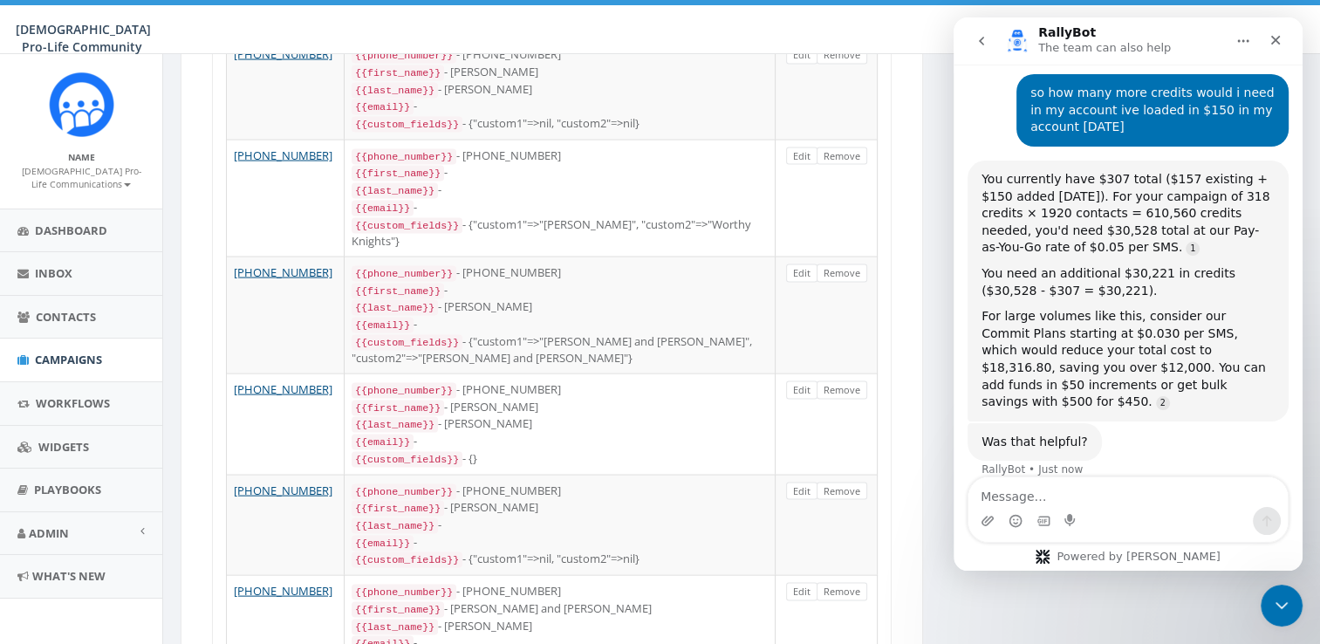
click at [1074, 508] on div "Intercom messenger" at bounding box center [1071, 521] width 14 height 28
click at [1056, 501] on textarea "Message…" at bounding box center [1127, 492] width 319 height 30
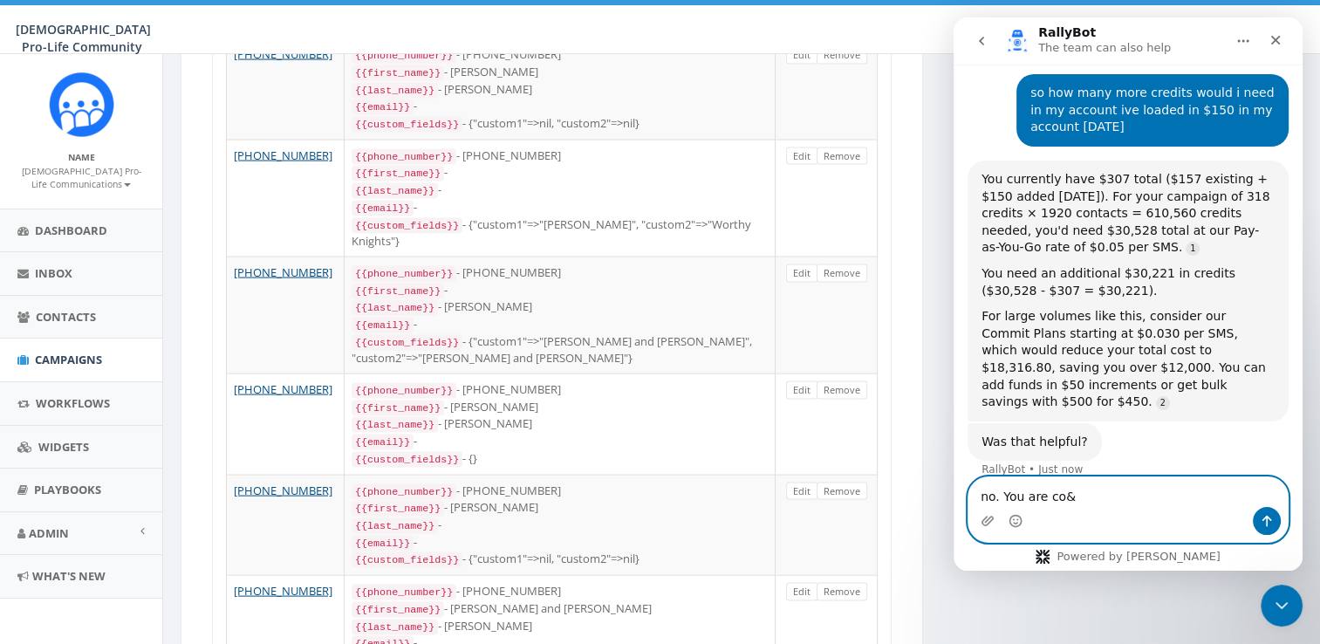
click at [1077, 497] on textarea "no. You are co&" at bounding box center [1127, 492] width 319 height 30
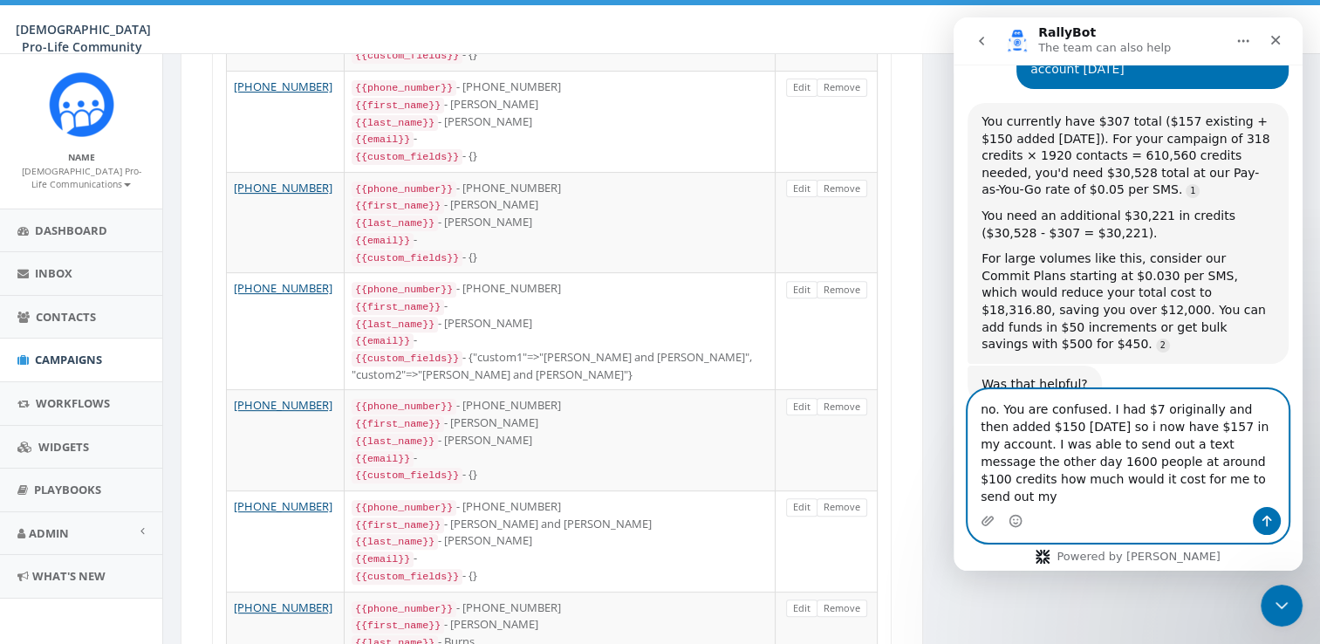
scroll to position [0, 0]
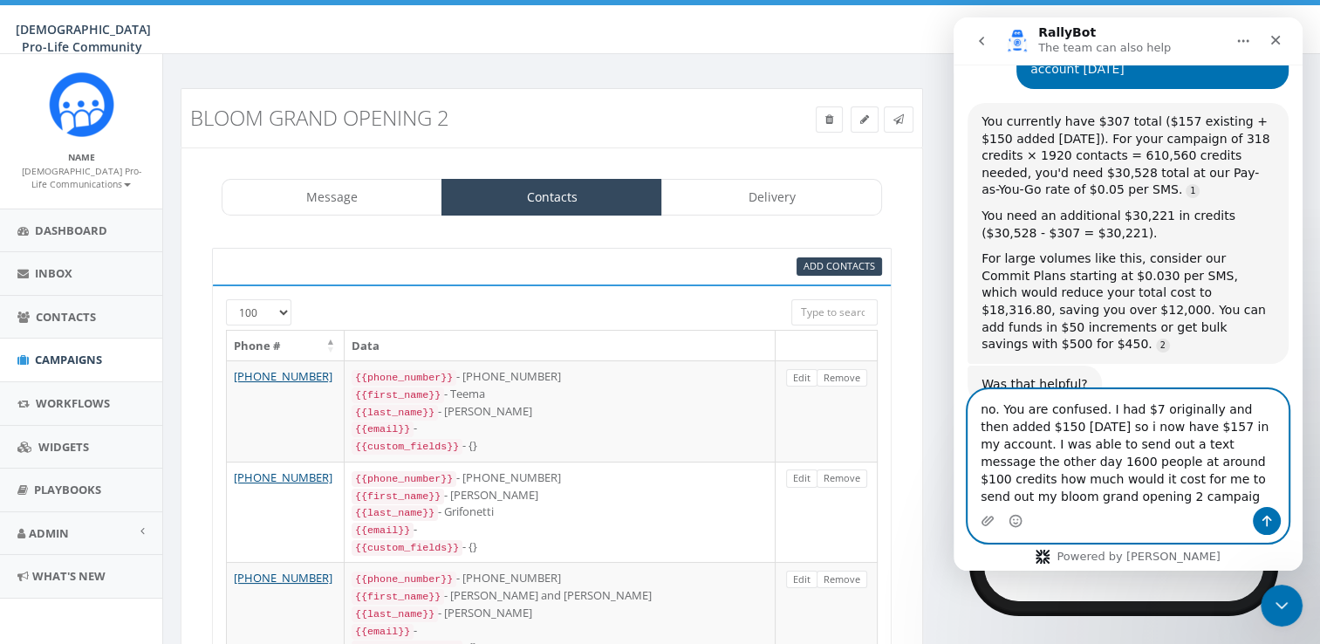
type textarea "no. You are confused. I had $7 originally and then added $150 [DATE] so i now h…"
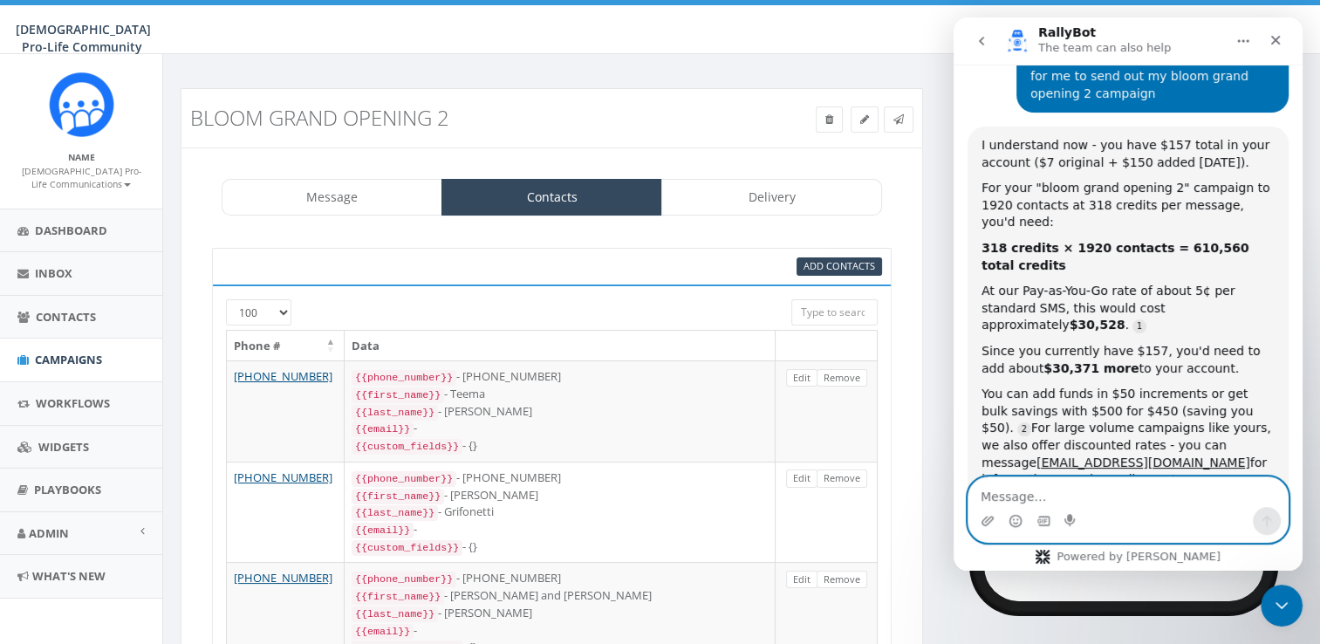
scroll to position [1108, 0]
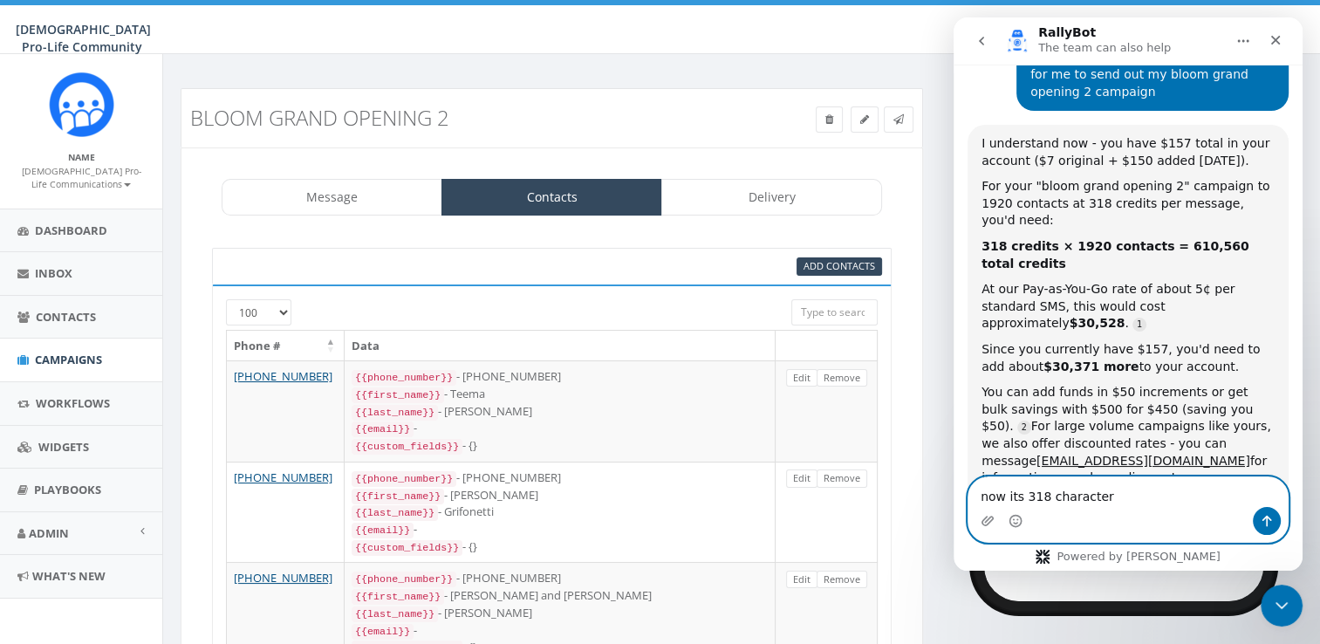
type textarea "now its 318 characters"
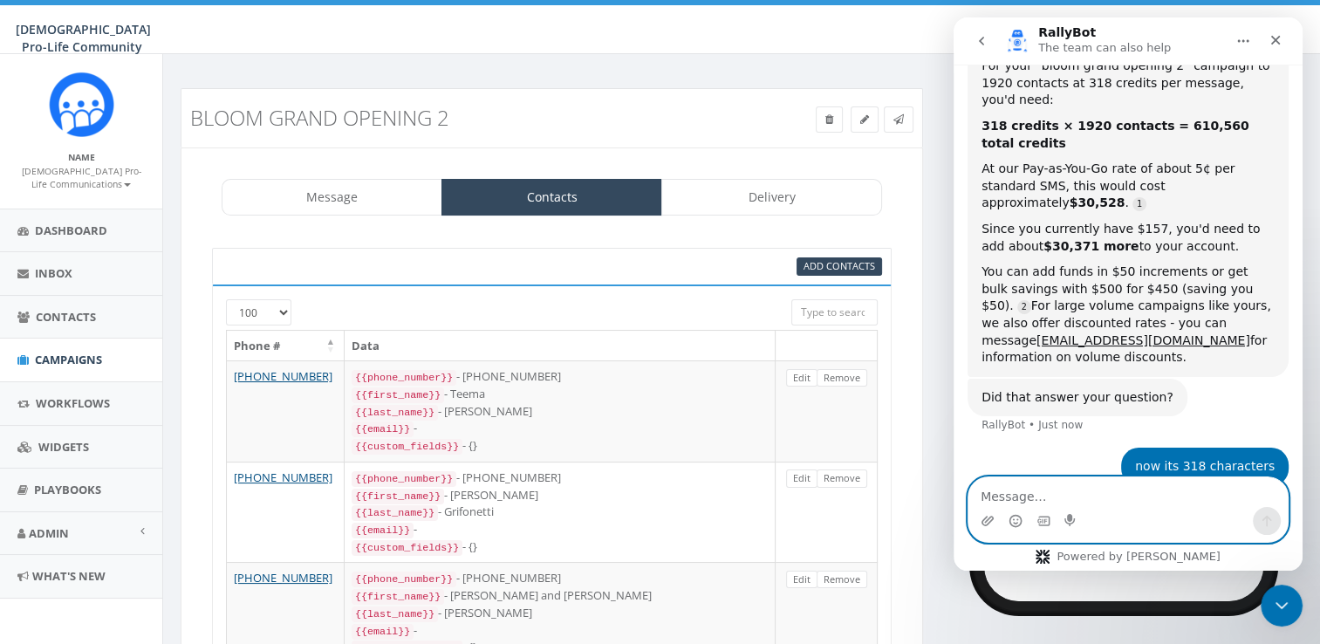
scroll to position [1229, 0]
type textarea "no its*"
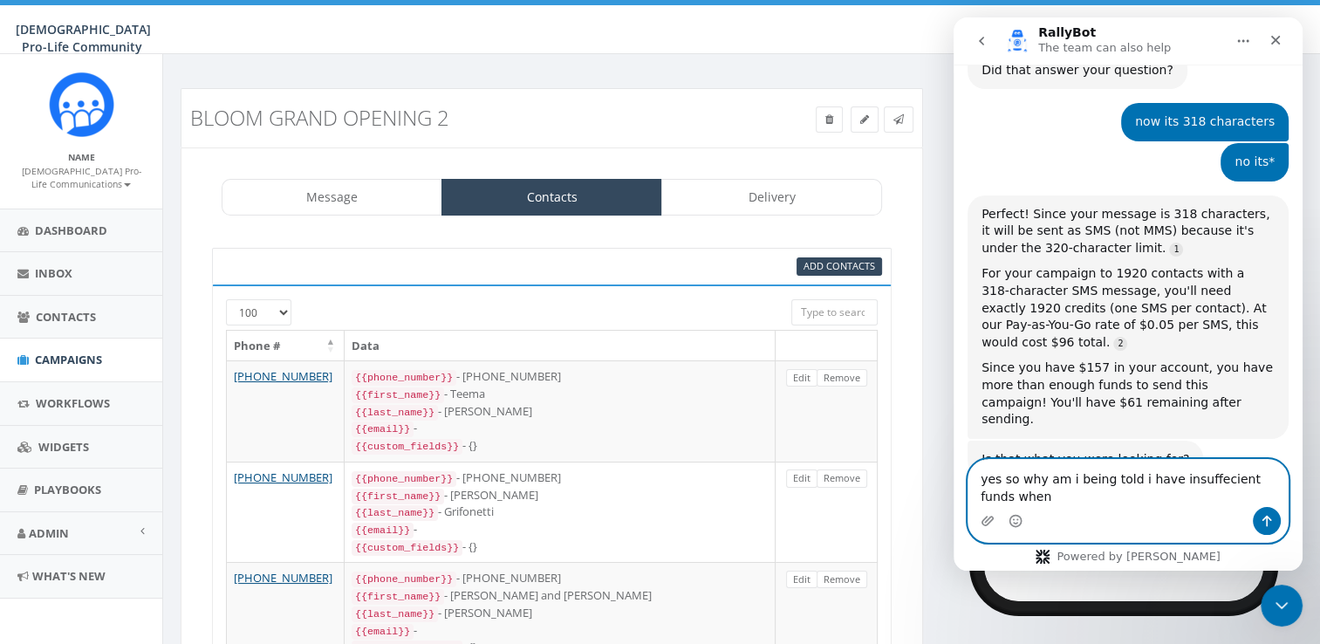
scroll to position [1539, 0]
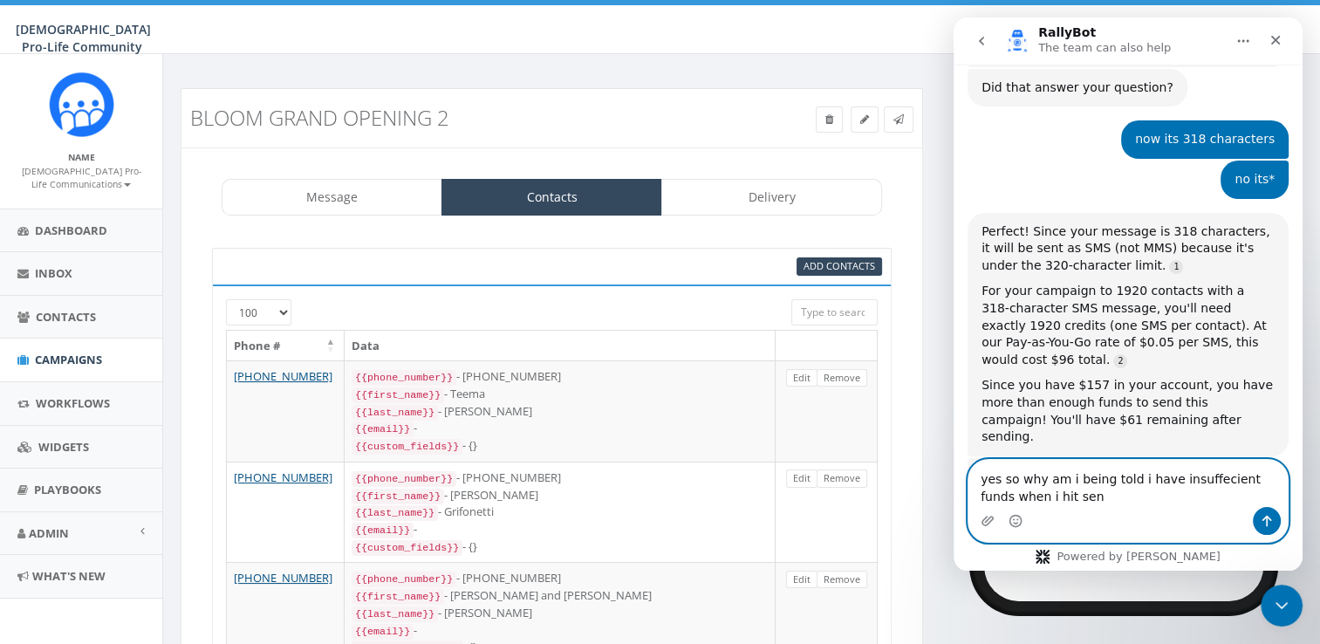
type textarea "yes so why am i being told i have insuffecient funds when i hit send"
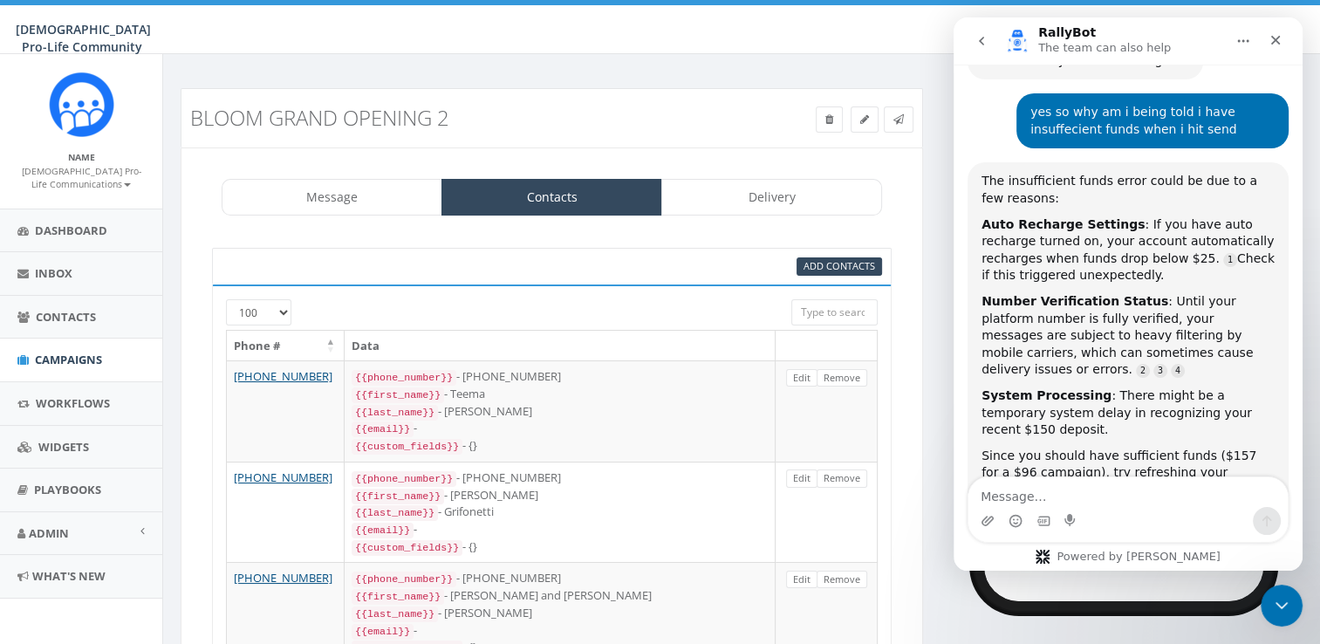
scroll to position [1961, 0]
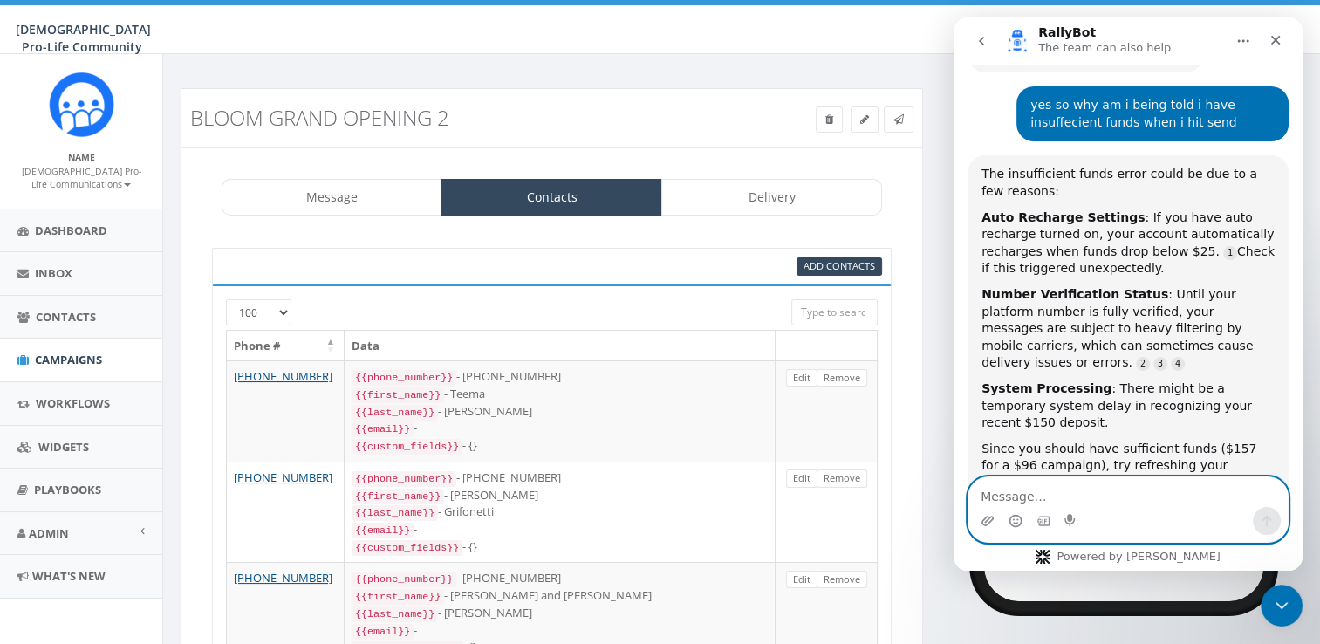
click at [1062, 494] on textarea "Message…" at bounding box center [1127, 492] width 319 height 30
type textarea "i need a direct account review"
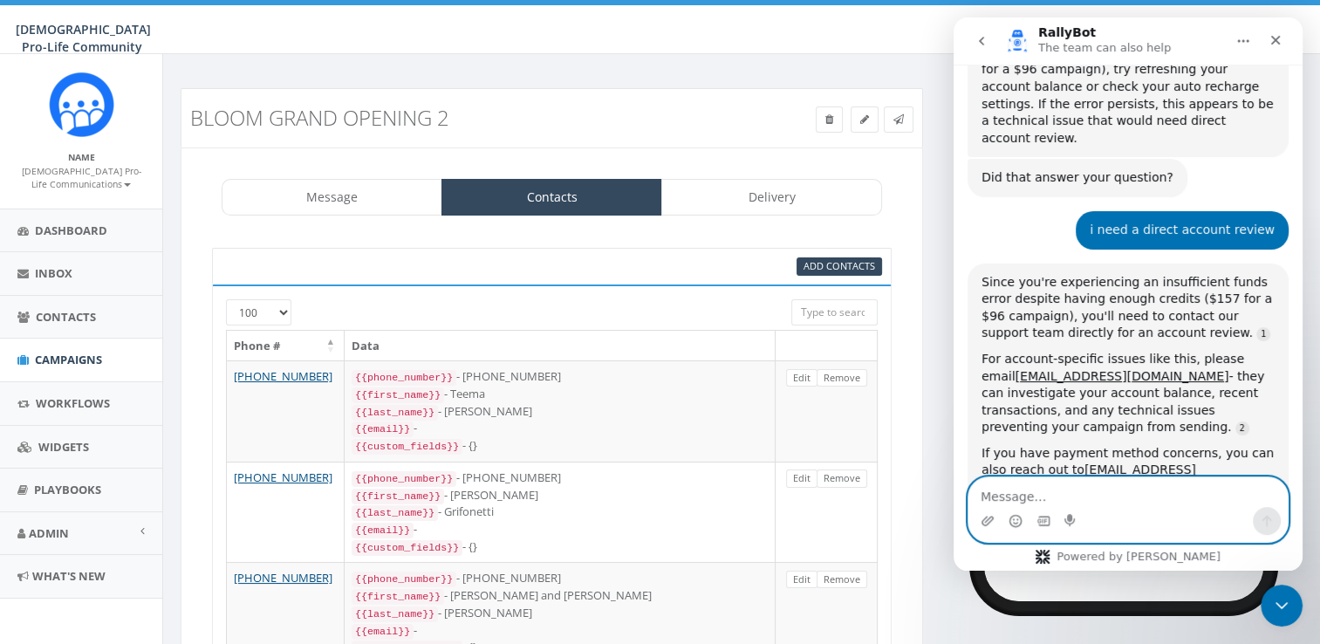
scroll to position [2389, 0]
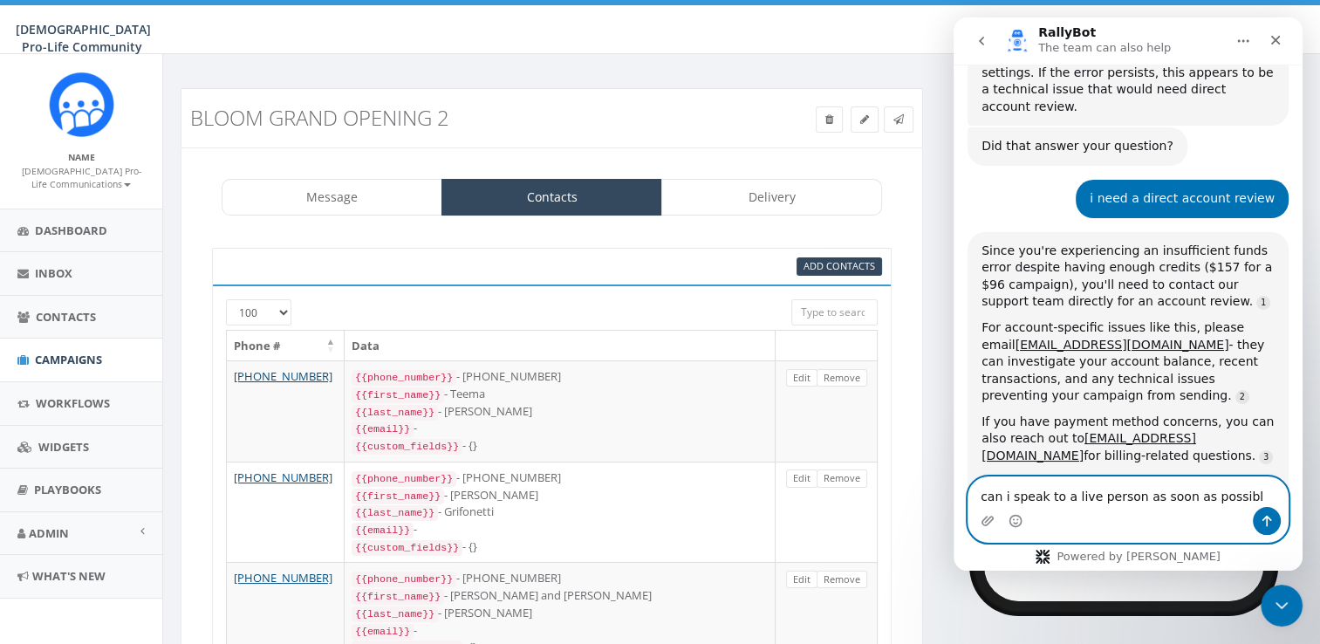
type textarea "can i speak to a live person as soon as possible"
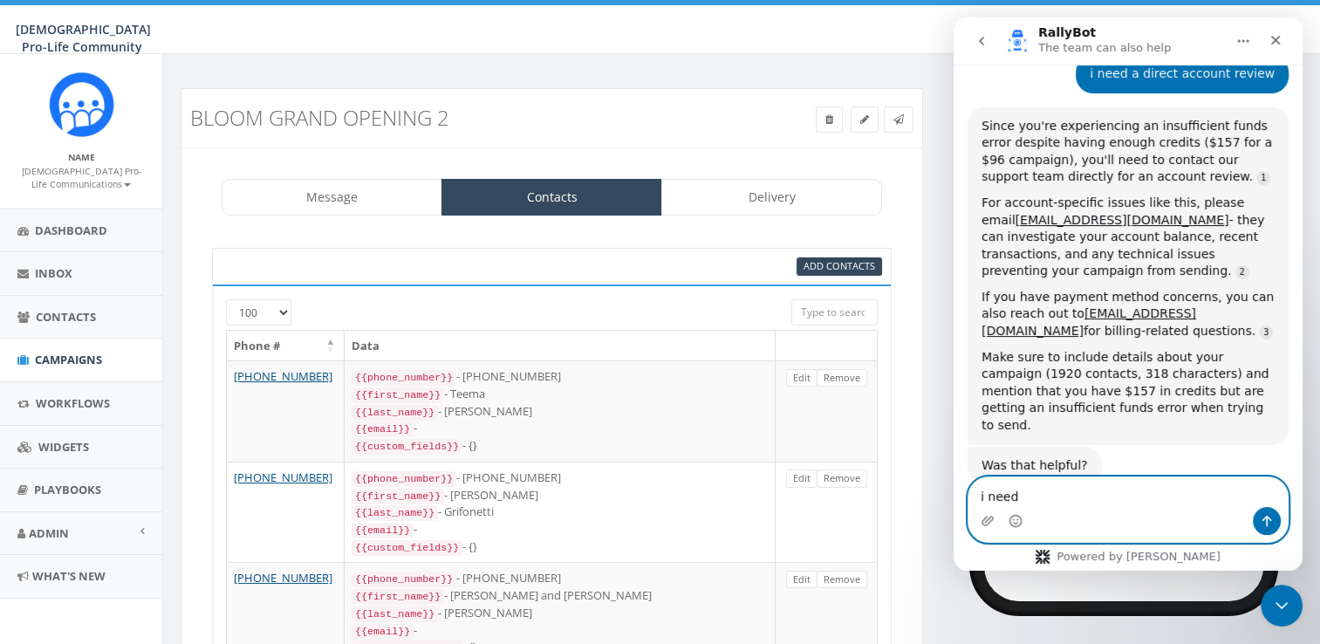
scroll to position [2561, 0]
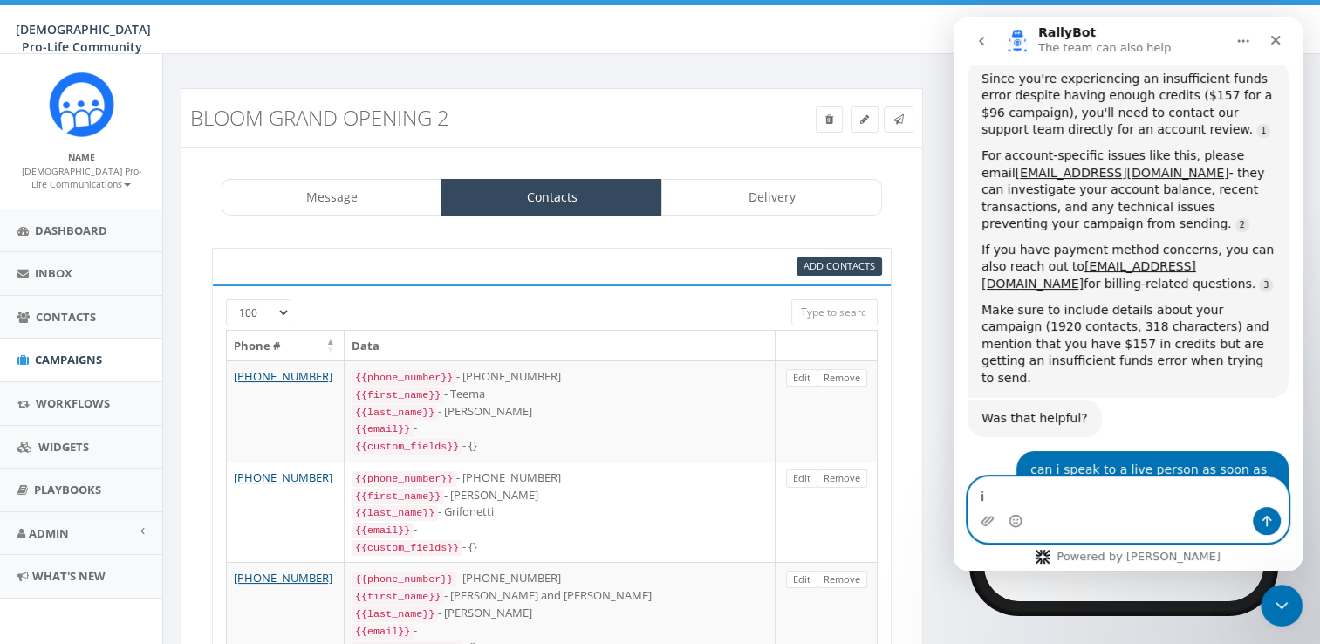
type textarea "i"
type textarea "i need to send out this text [DATE] asap"
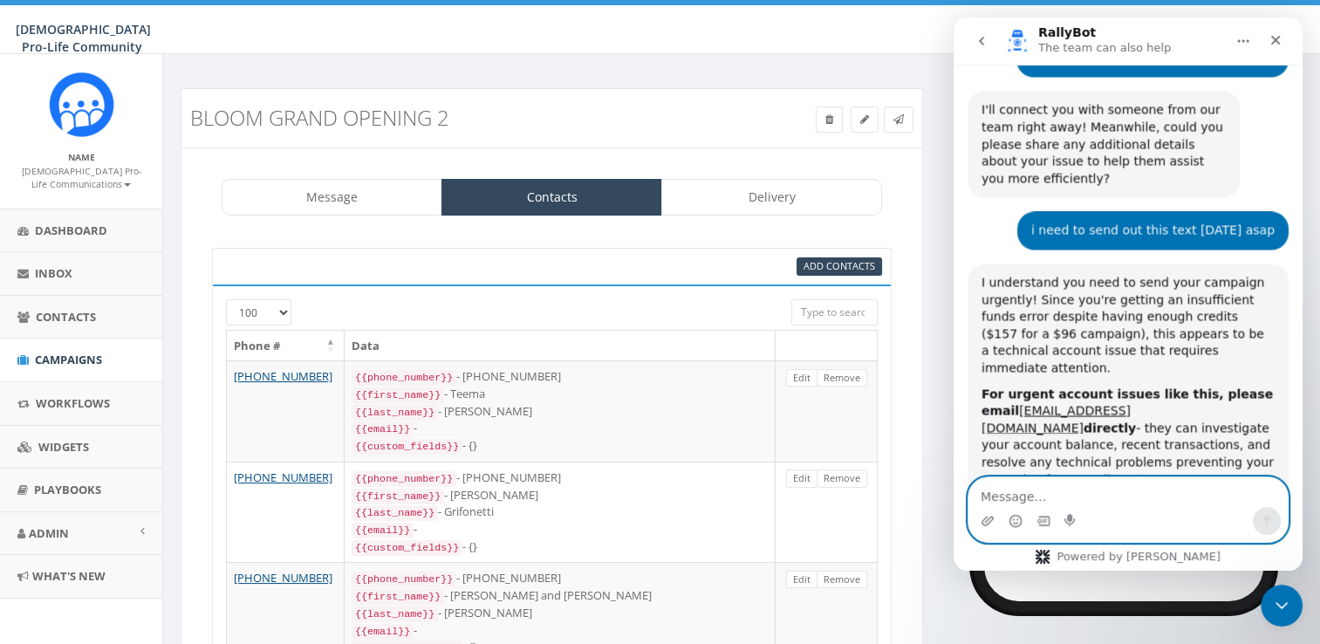
scroll to position [2995, 0]
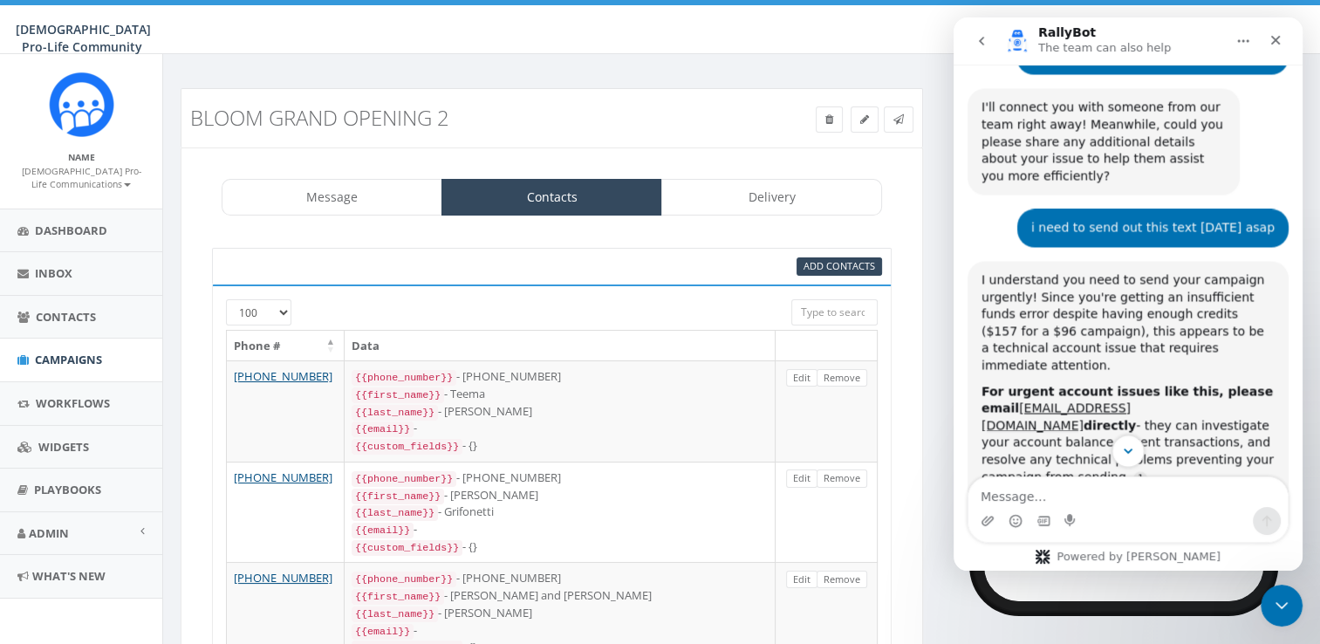
click at [1127, 448] on icon "Scroll to bottom" at bounding box center [1128, 451] width 16 height 16
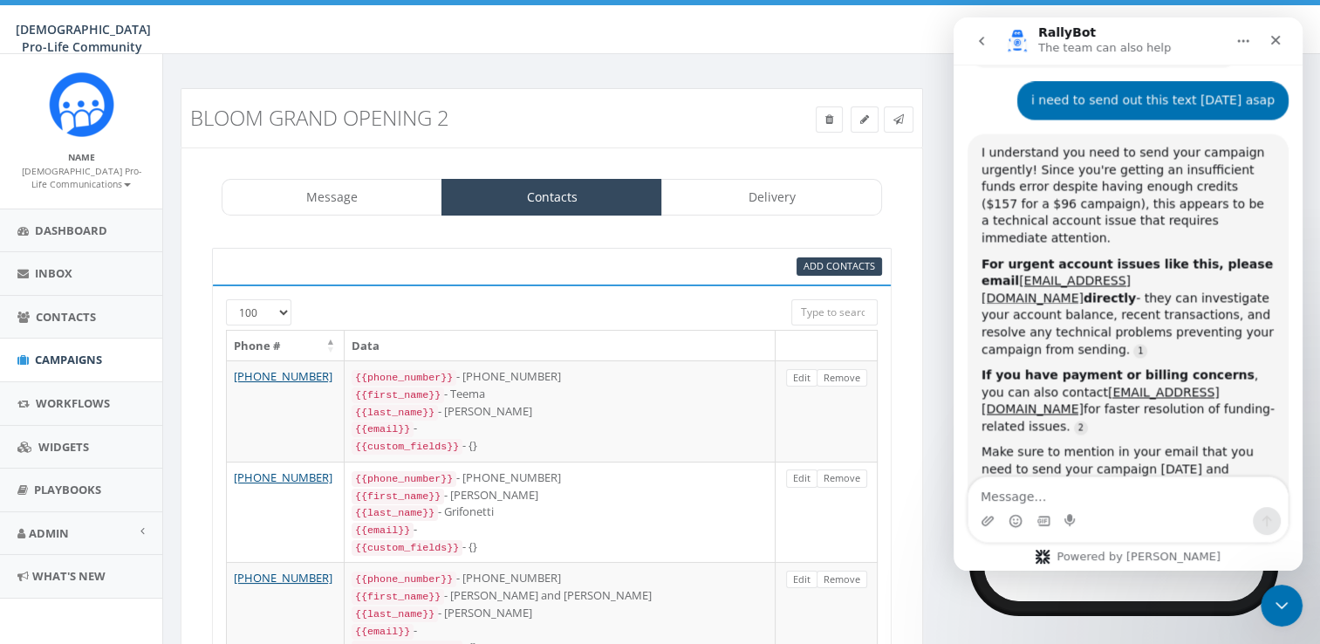
scroll to position [3127, 0]
